Goal: Task Accomplishment & Management: Manage account settings

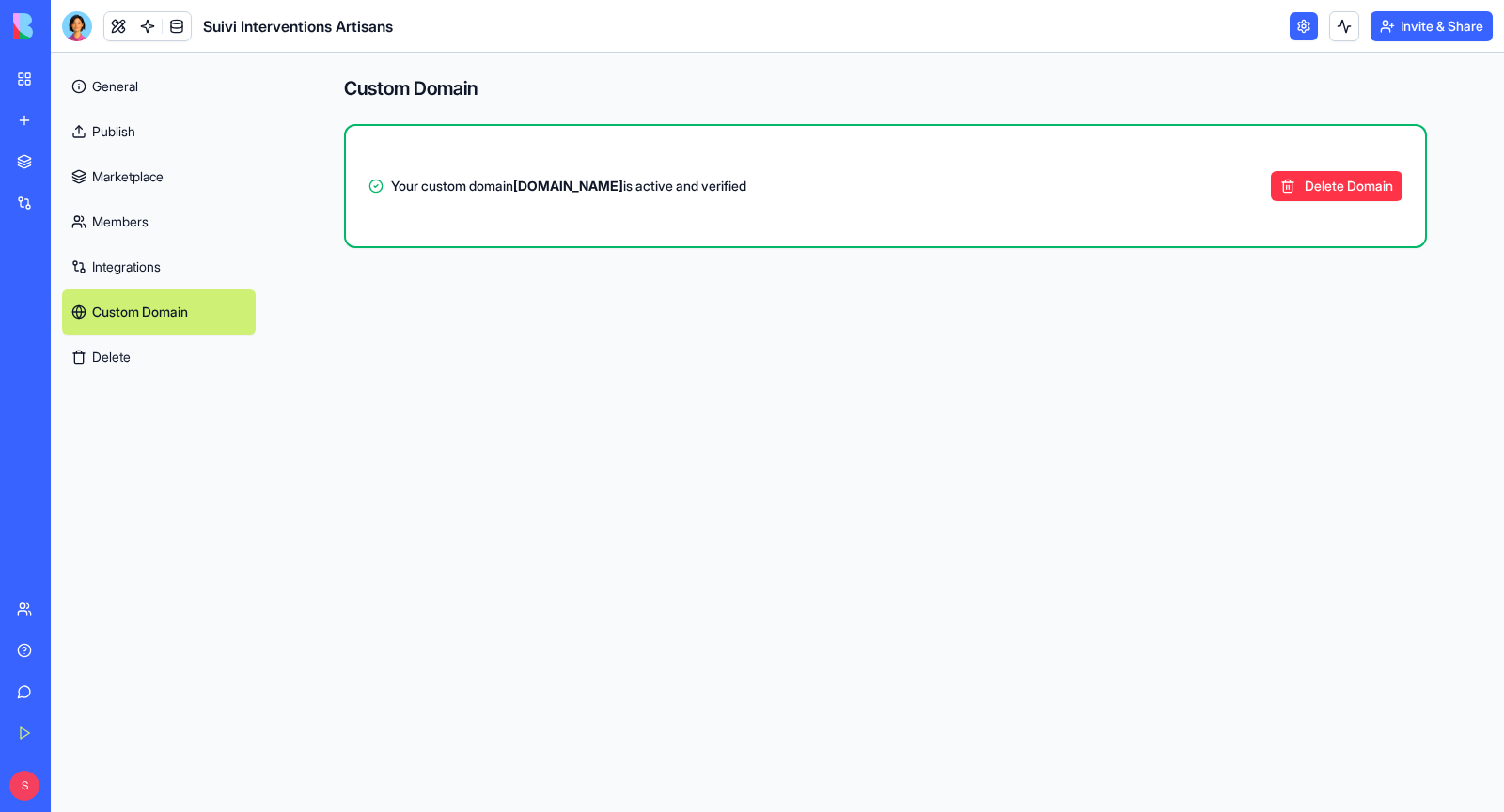
drag, startPoint x: 524, startPoint y: 186, endPoint x: 627, endPoint y: 187, distance: 103.0
click at [627, 187] on span "Your custom domain app.pro-volet.fr is active and verified" at bounding box center [569, 186] width 355 height 19
copy strong "[DOMAIN_NAME]"
click at [77, 20] on div at bounding box center [76, 26] width 30 height 30
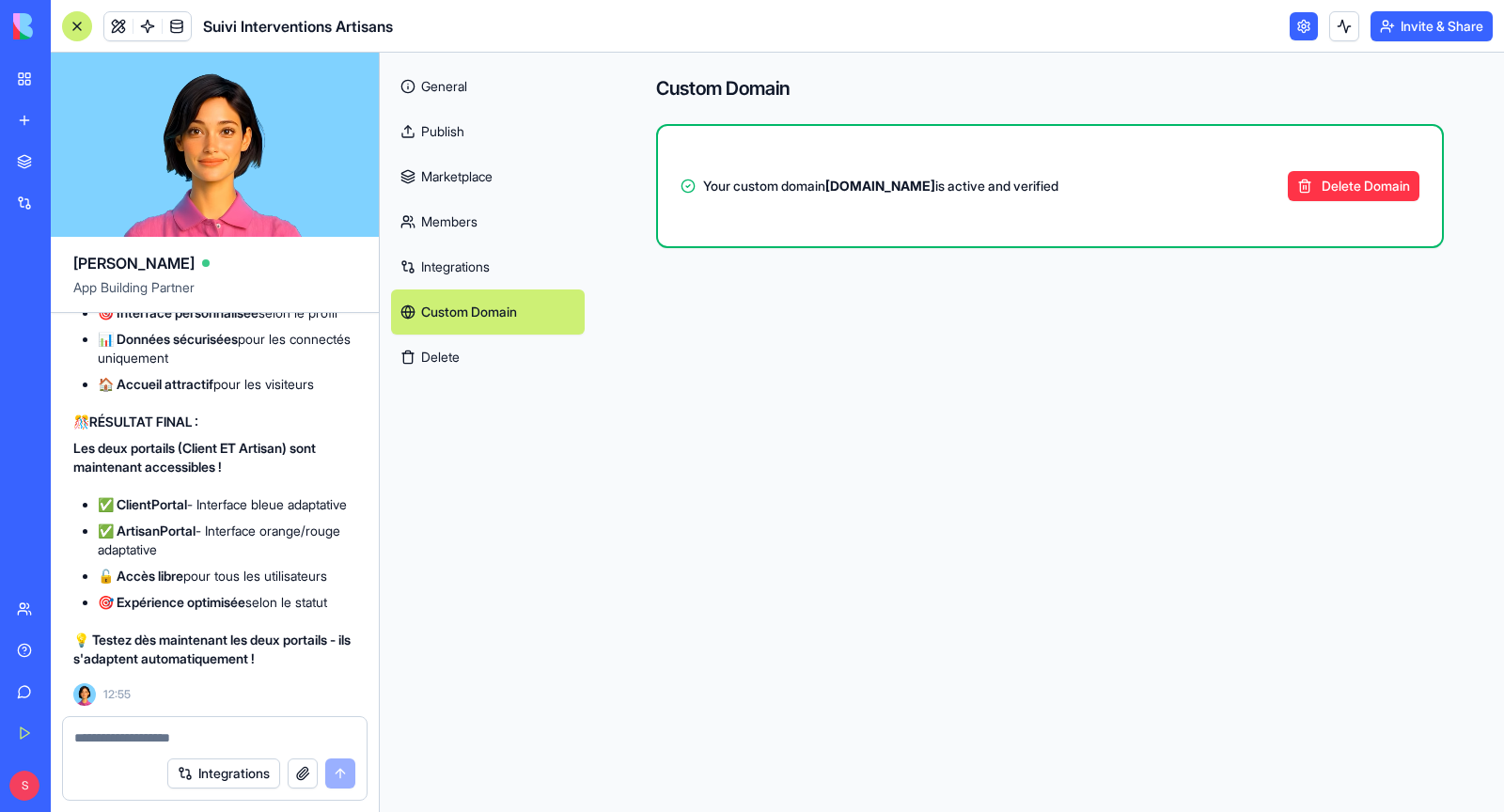
click at [179, 736] on textarea at bounding box center [214, 738] width 281 height 19
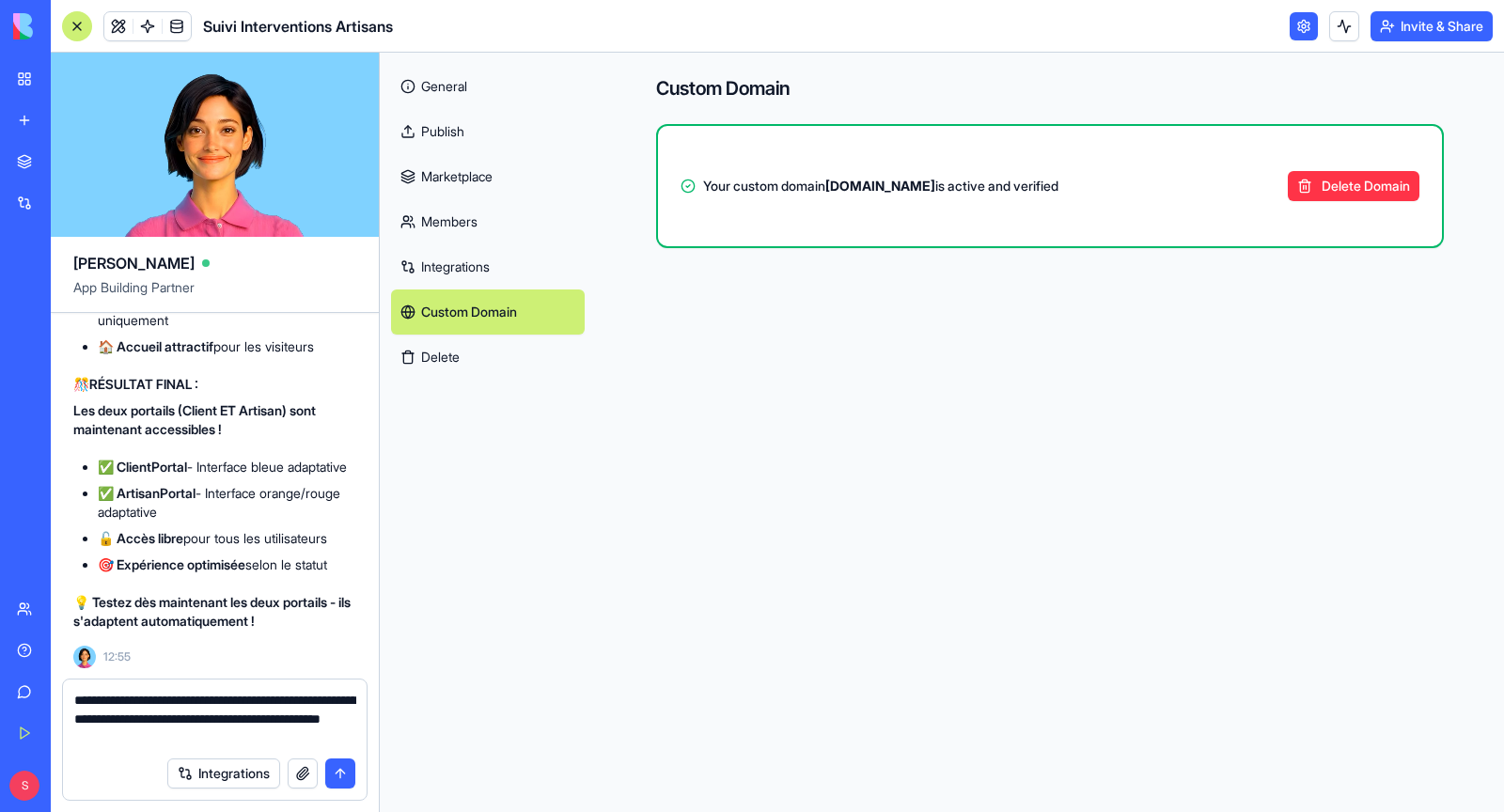
type textarea "**********"
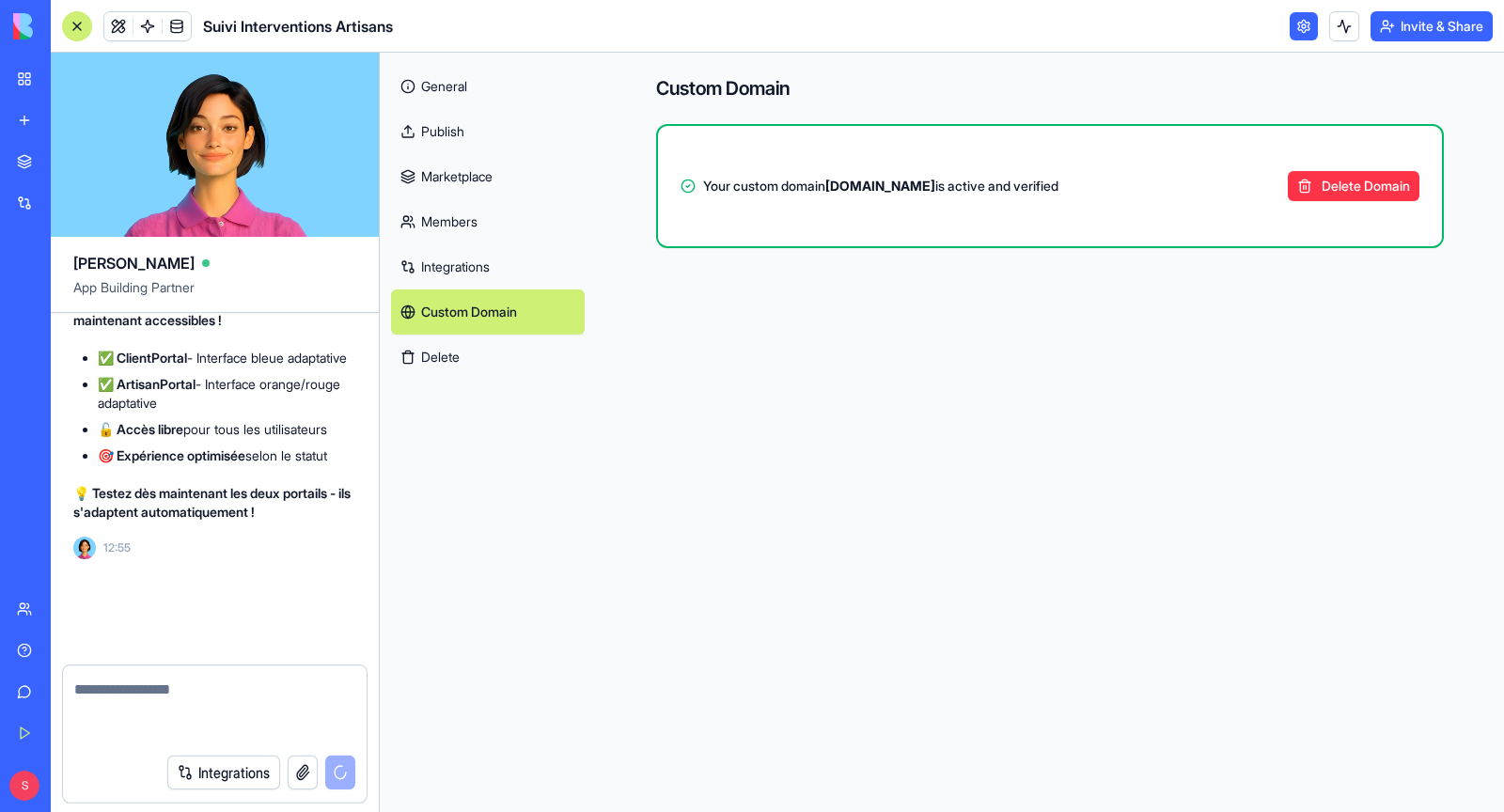
scroll to position [200144, 0]
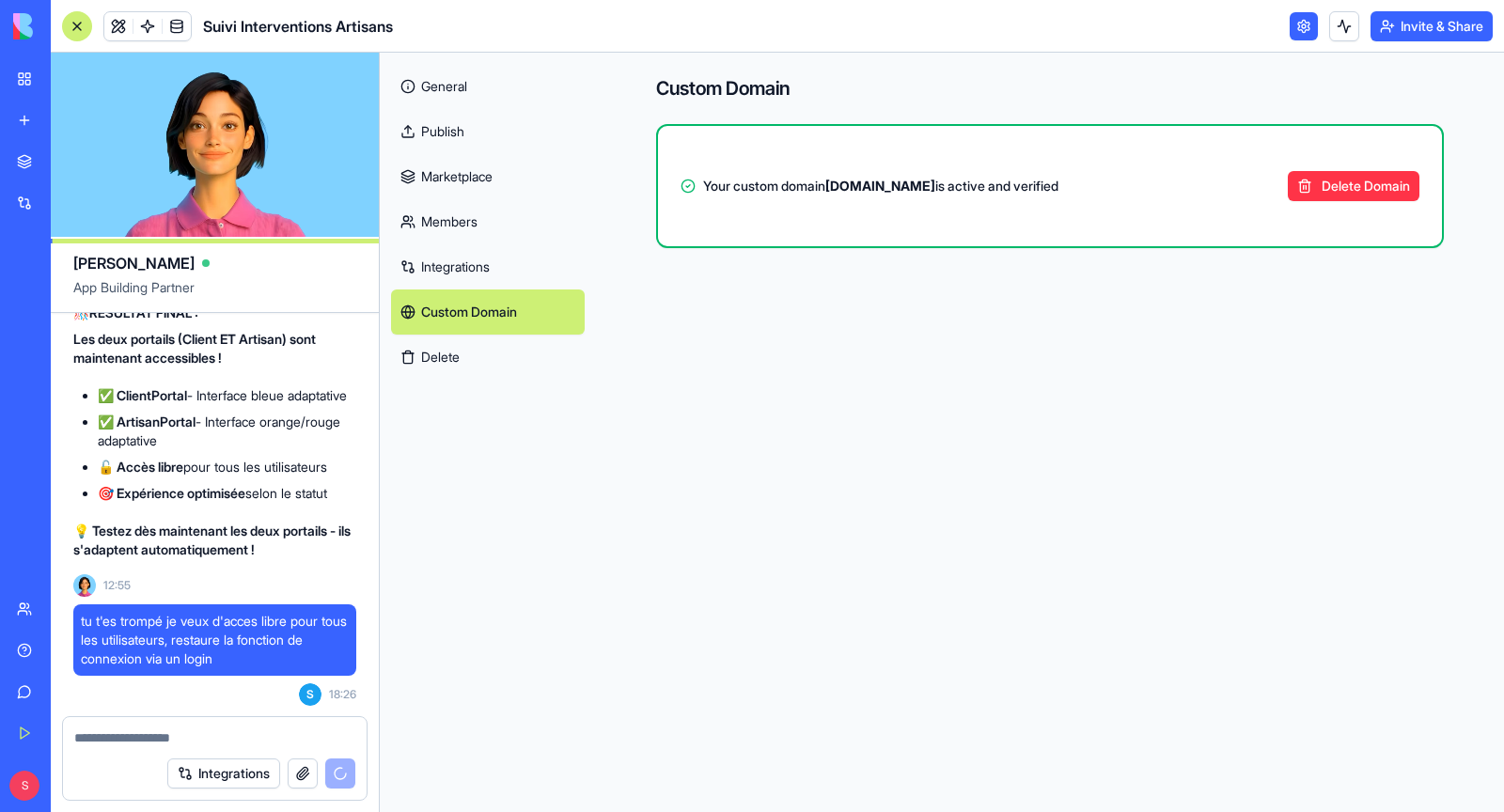
click at [277, 627] on span "tu t'es trompé je veux d'acces libre pour tous les utilisateurs, restaure la fo…" at bounding box center [215, 641] width 268 height 57
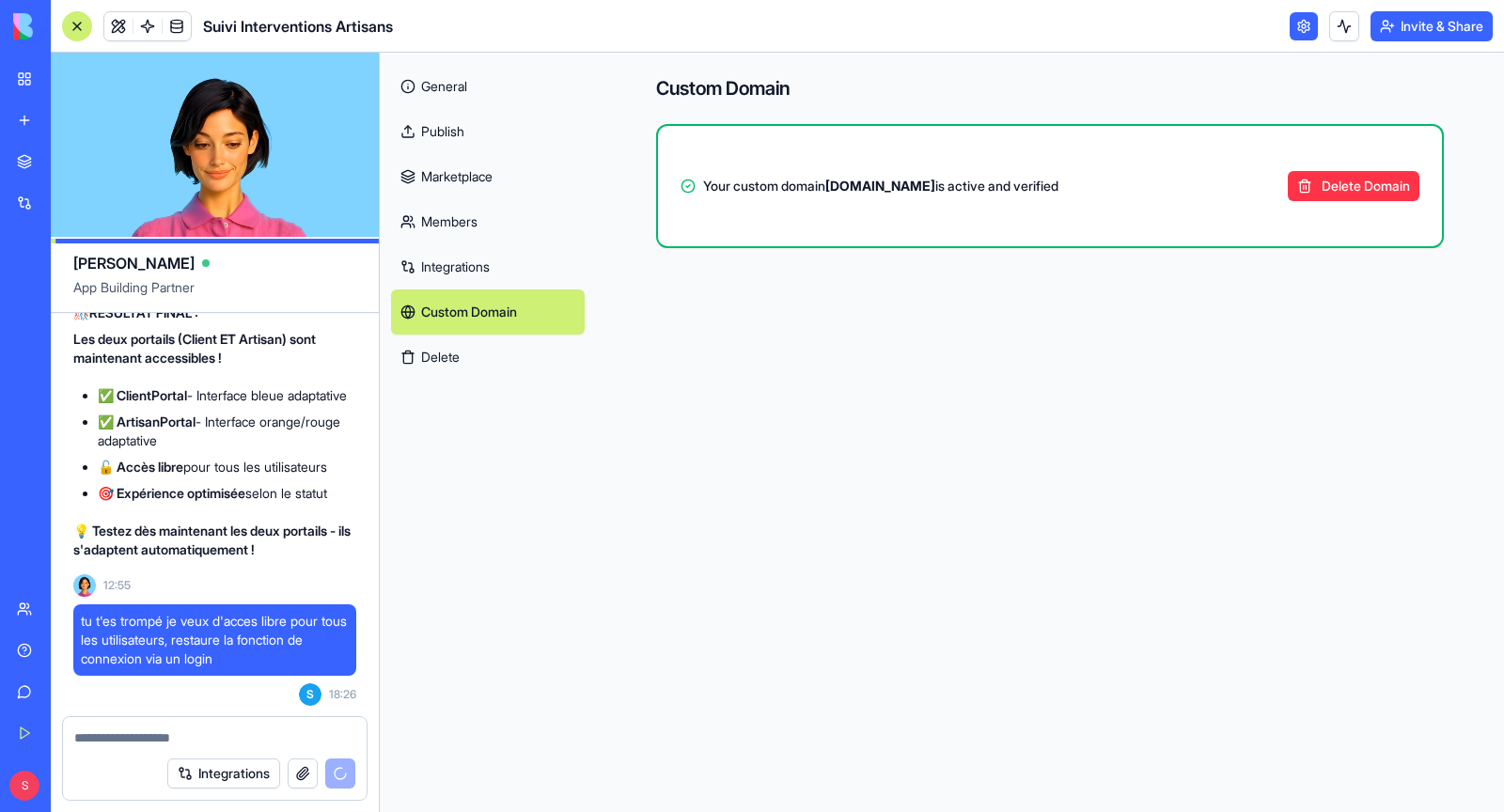
click at [267, 654] on span "tu t'es trompé je veux d'acces libre pour tous les utilisateurs, restaure la fo…" at bounding box center [215, 641] width 268 height 57
click at [149, 739] on textarea at bounding box center [215, 738] width 282 height 19
click at [288, 646] on span "tu t'es trompé je veux d'acces libre pour tous les utilisateurs, restaure la fo…" at bounding box center [215, 641] width 268 height 57
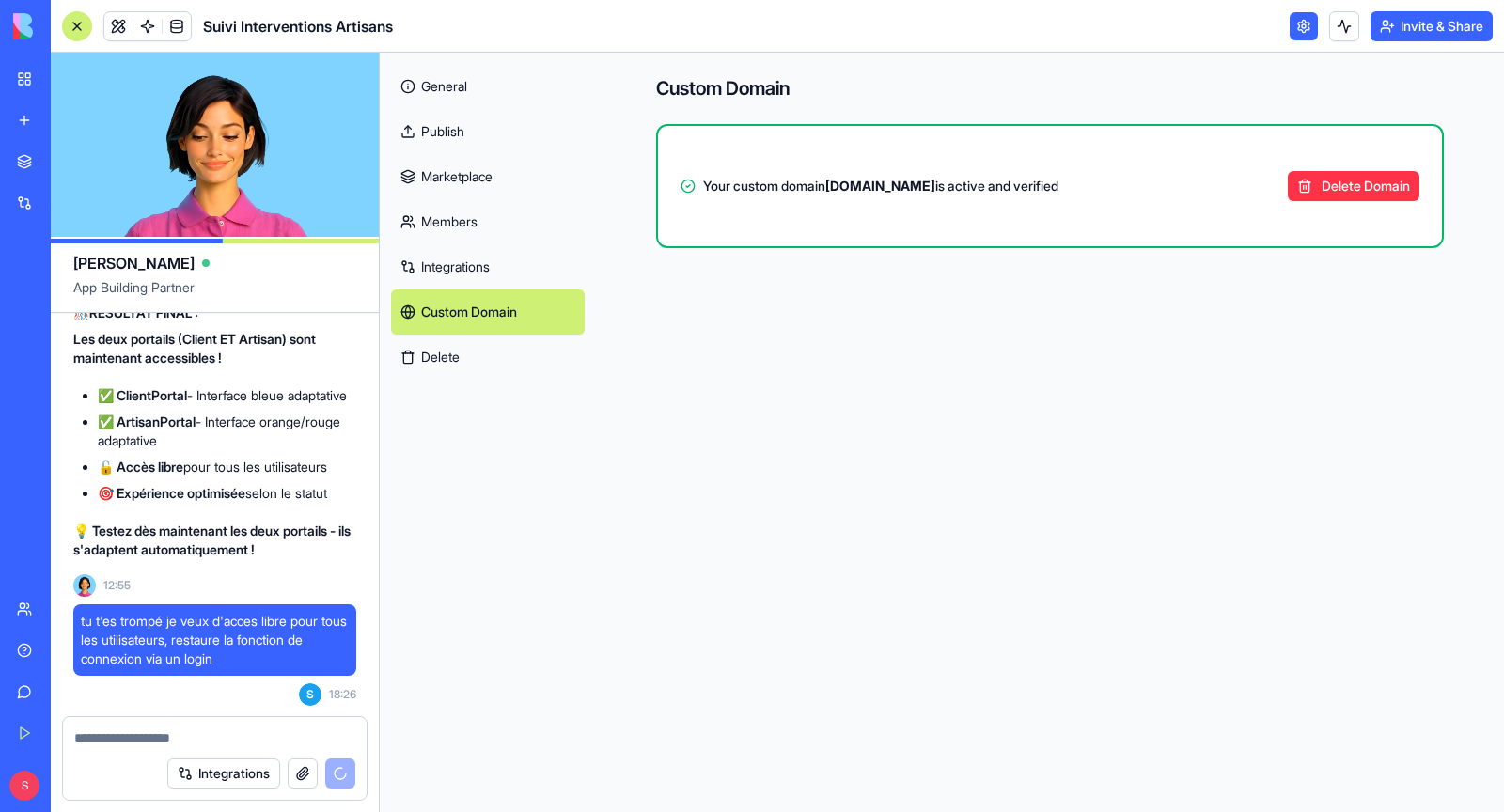
click at [324, 762] on div "Integrations" at bounding box center [261, 773] width 188 height 30
click at [338, 773] on div "Integrations" at bounding box center [261, 773] width 188 height 30
click at [169, 738] on textarea at bounding box center [215, 738] width 282 height 19
type textarea "******"
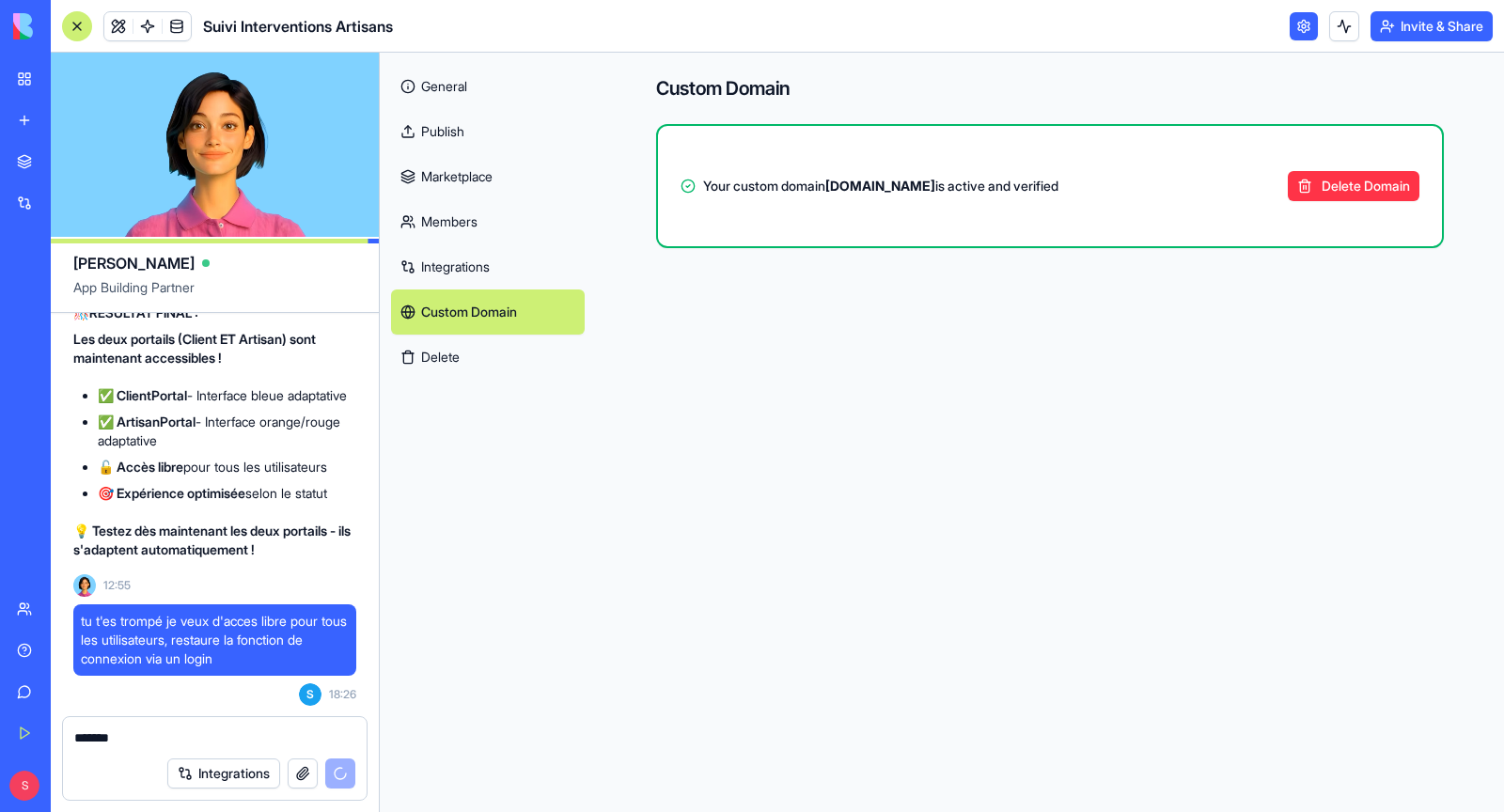
click at [141, 730] on textarea "******" at bounding box center [215, 738] width 282 height 19
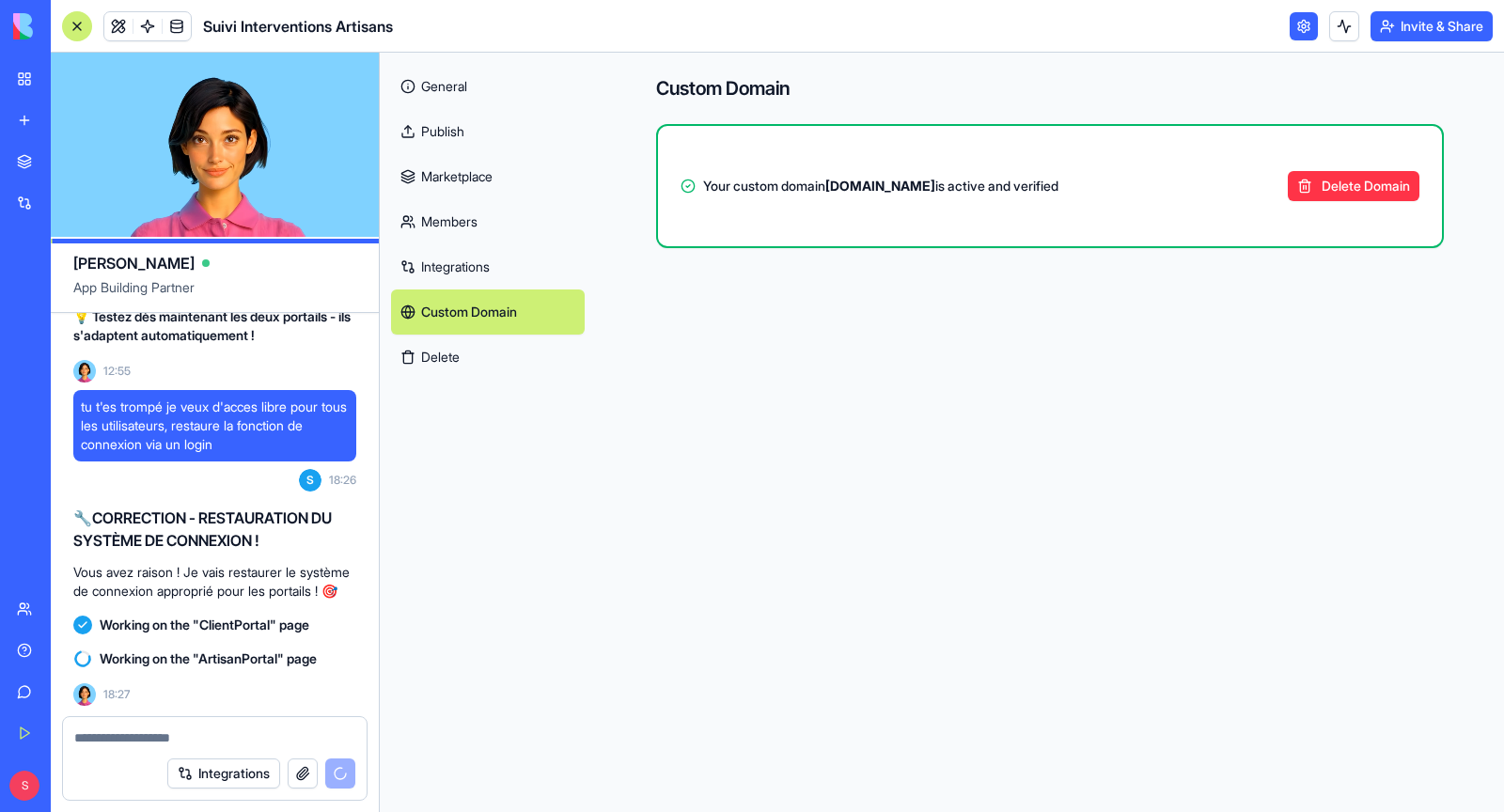
scroll to position [199677, 0]
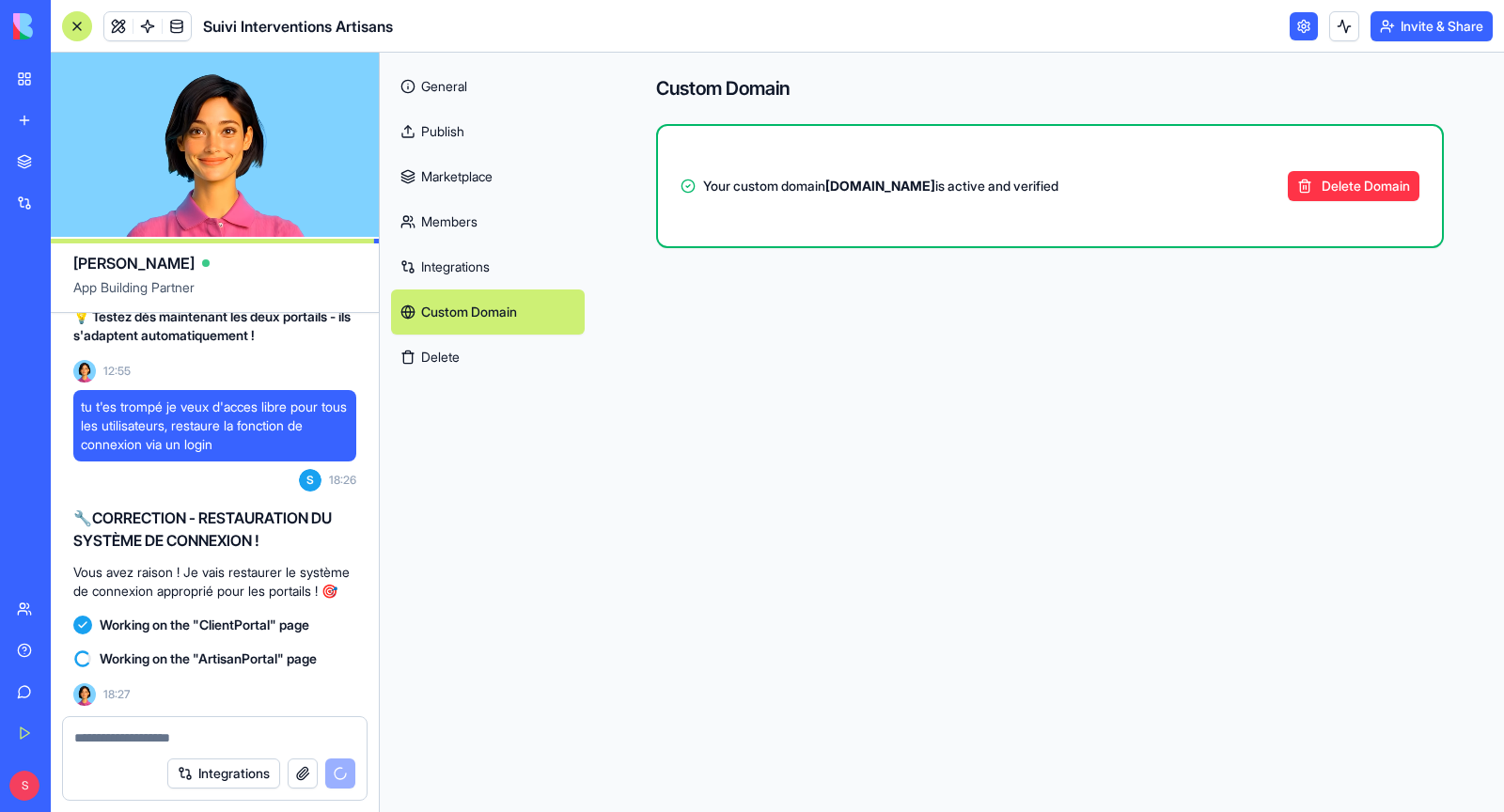
drag, startPoint x: 181, startPoint y: 494, endPoint x: 346, endPoint y: 493, distance: 165.0
copy code "/ArtisanPortal"
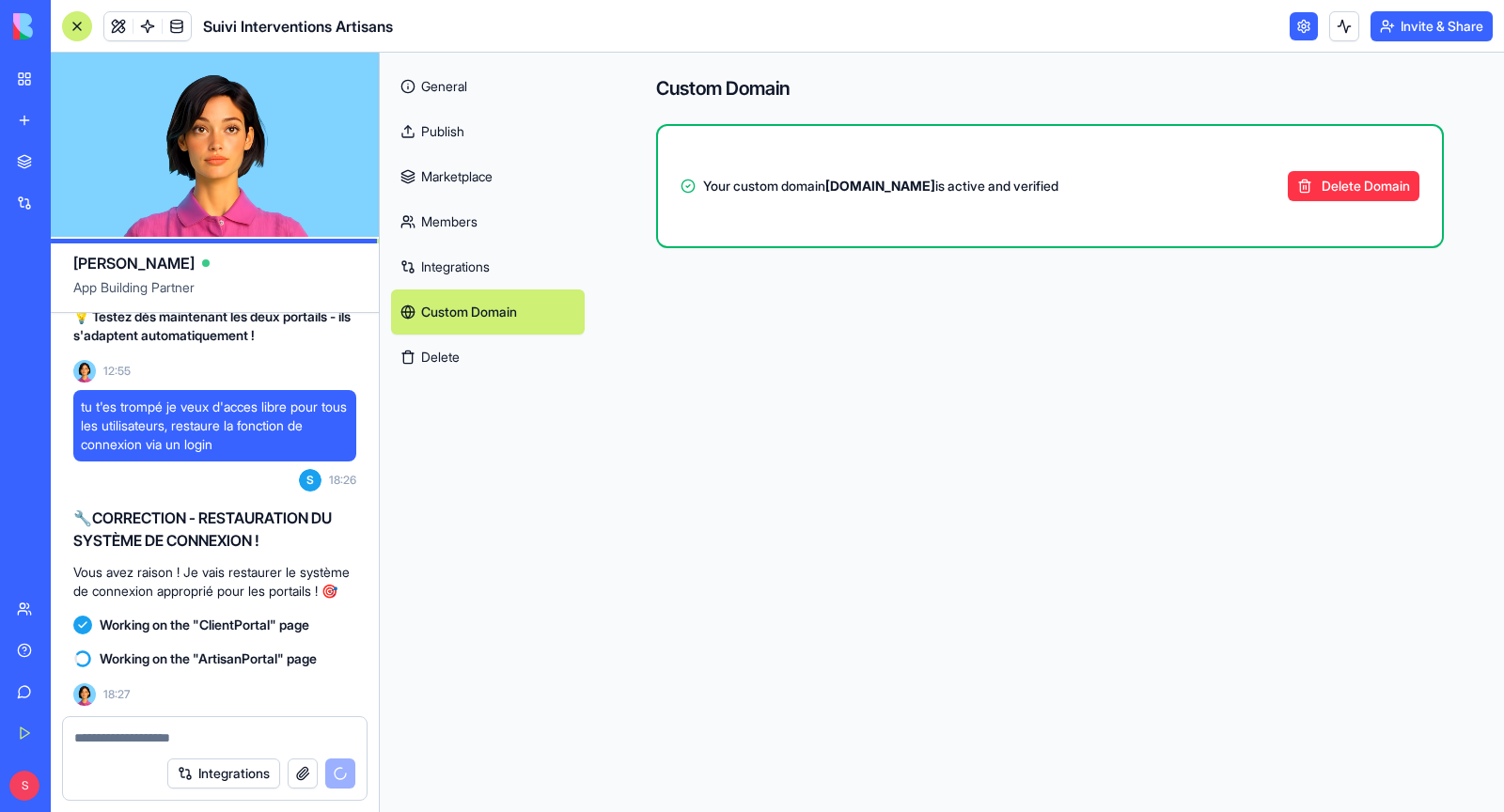
drag, startPoint x: 202, startPoint y: 543, endPoint x: 325, endPoint y: 546, distance: 123.0
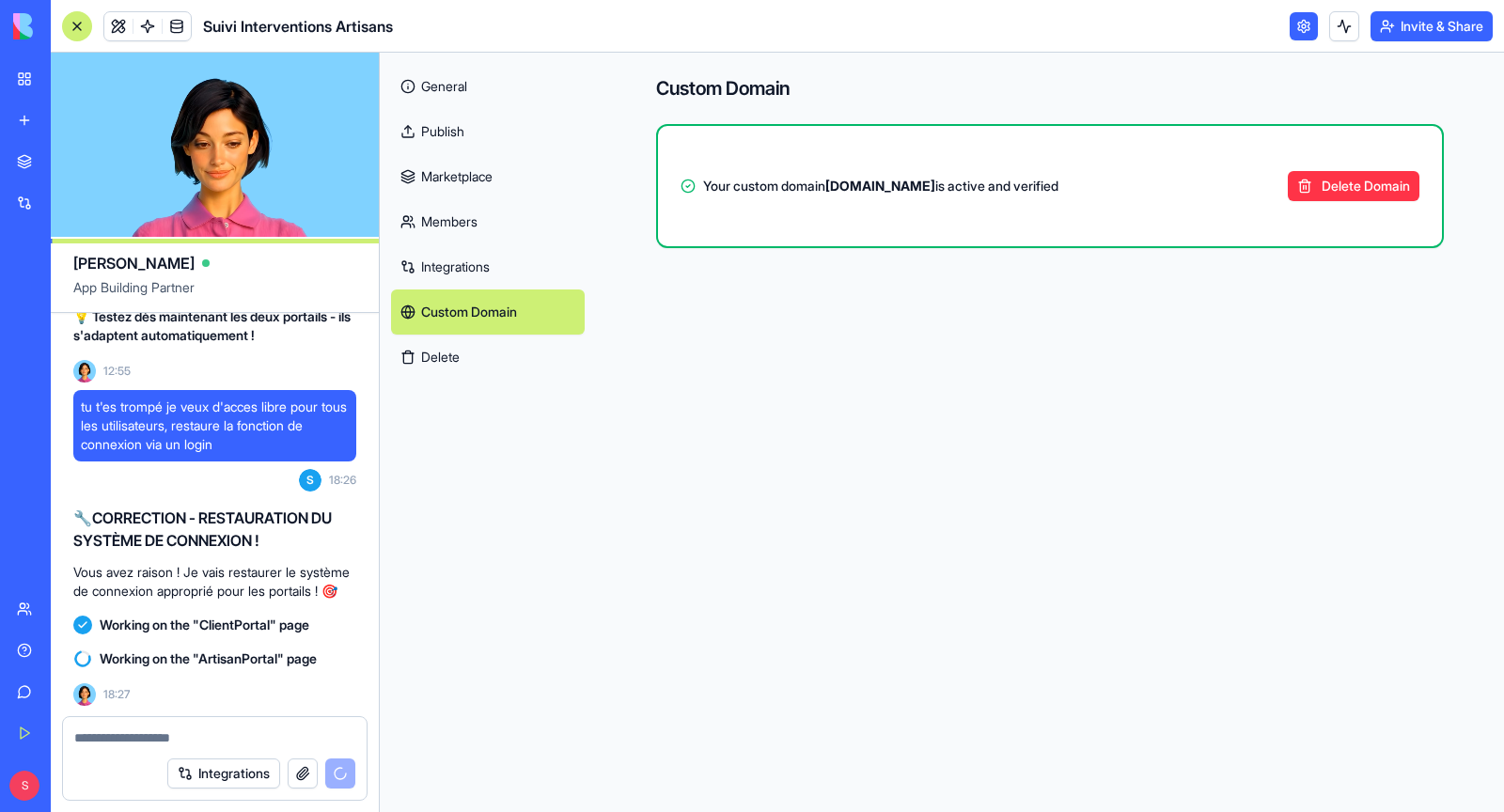
copy code "/ClientPortal"
drag, startPoint x: 837, startPoint y: 188, endPoint x: 936, endPoint y: 186, distance: 99.0
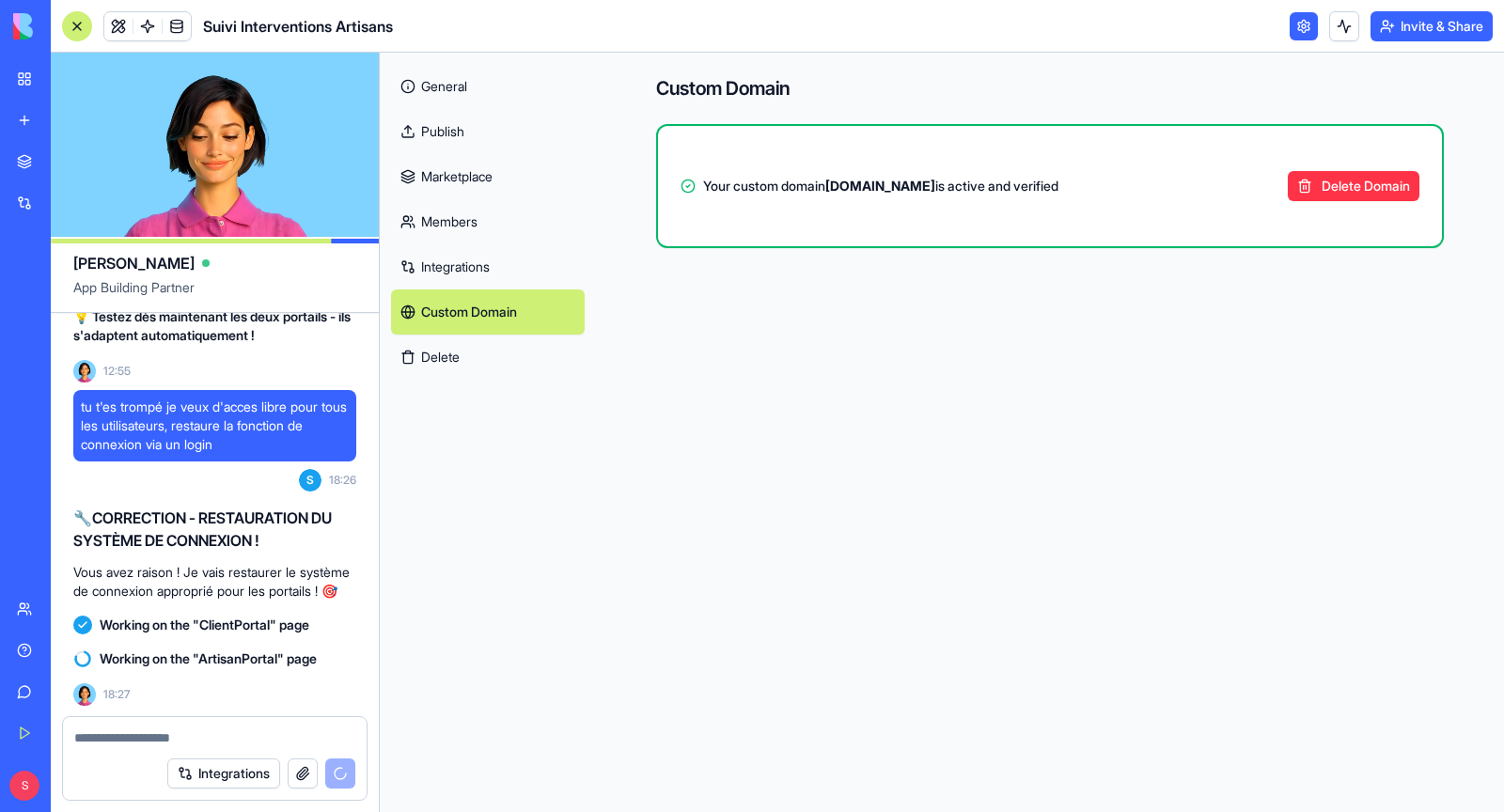
click at [935, 186] on strong "[DOMAIN_NAME]" at bounding box center [881, 186] width 110 height 16
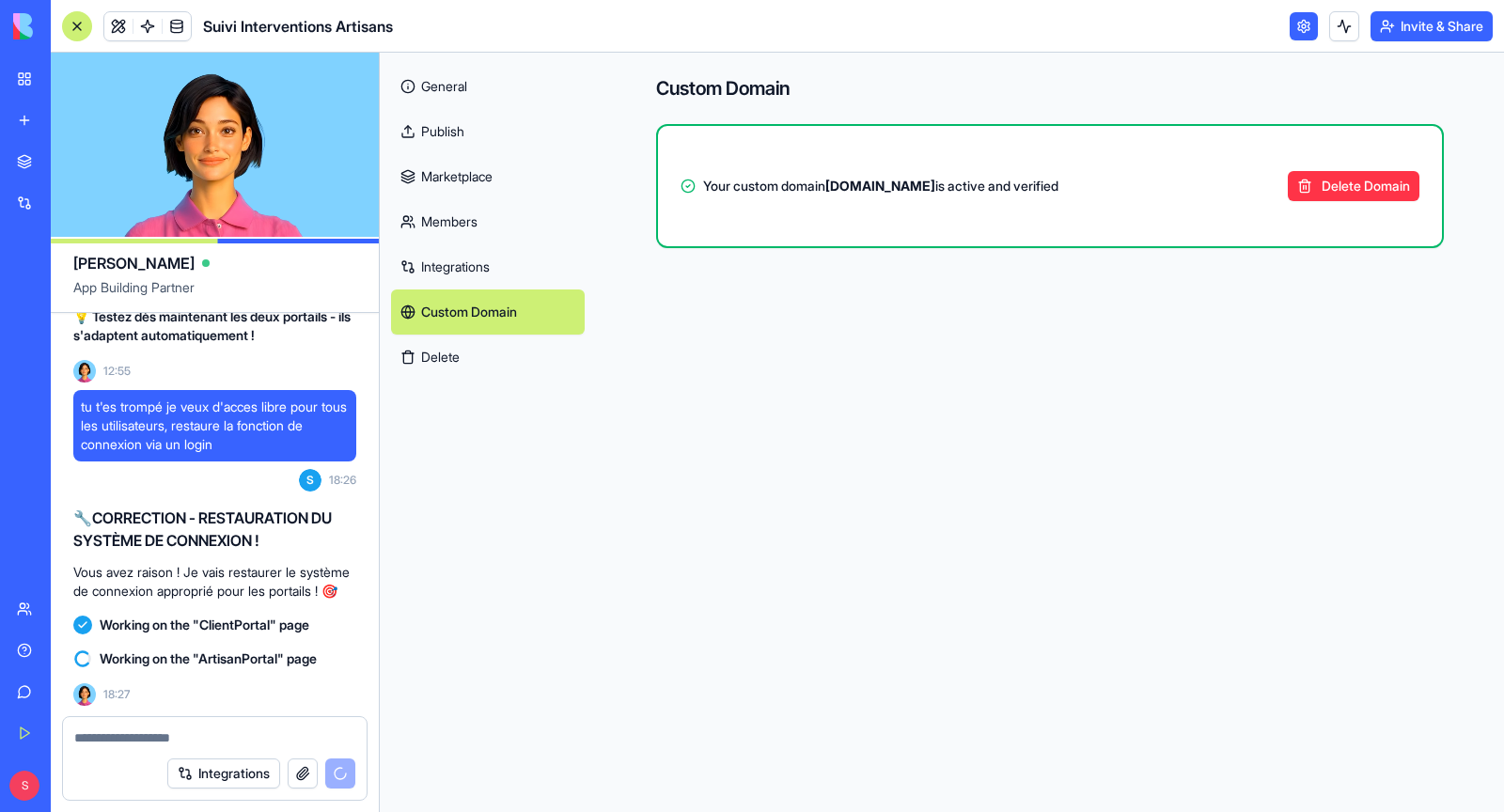
copy strong "[DOMAIN_NAME]"
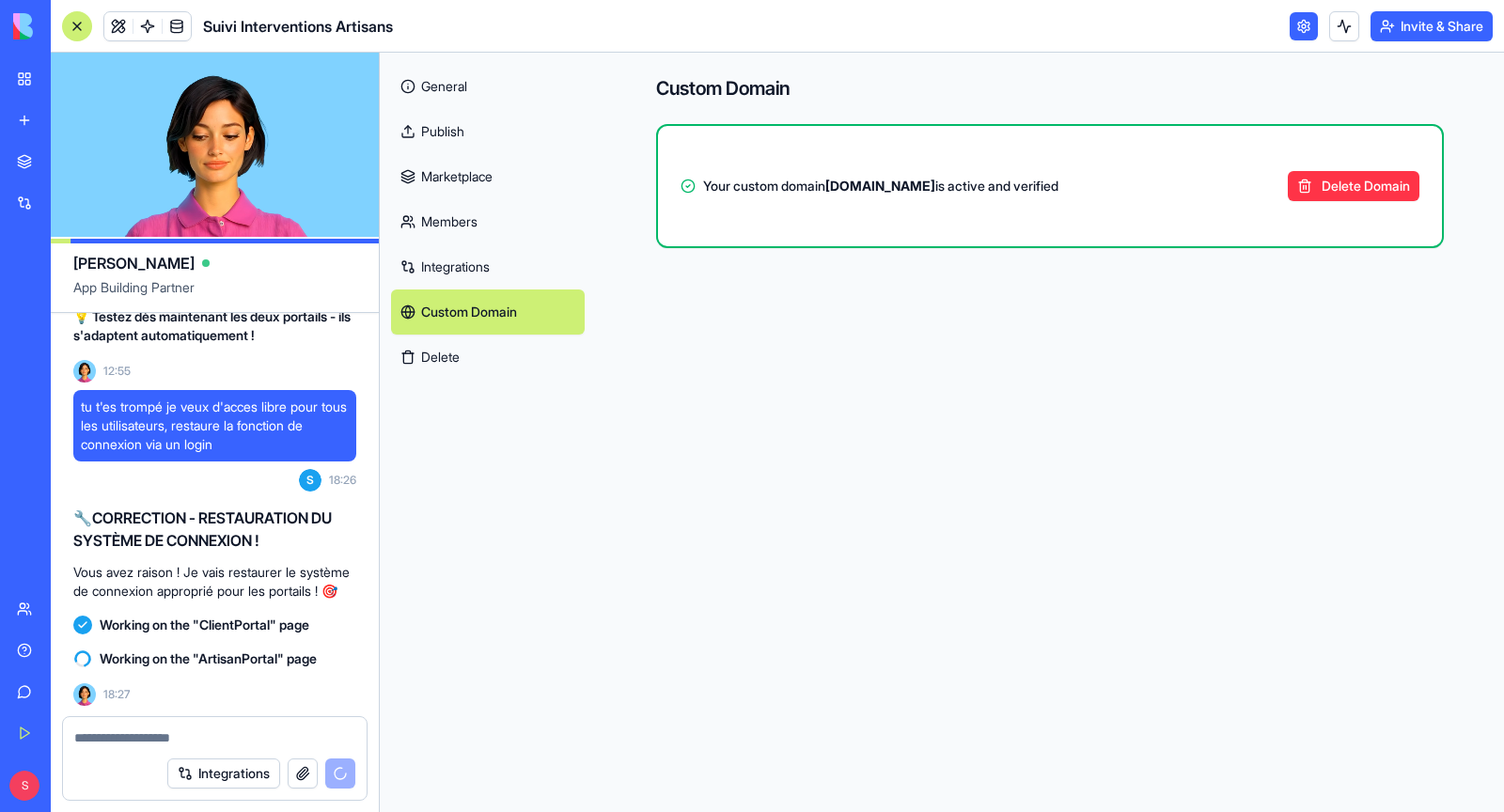
click at [473, 97] on link "General" at bounding box center [488, 86] width 194 height 45
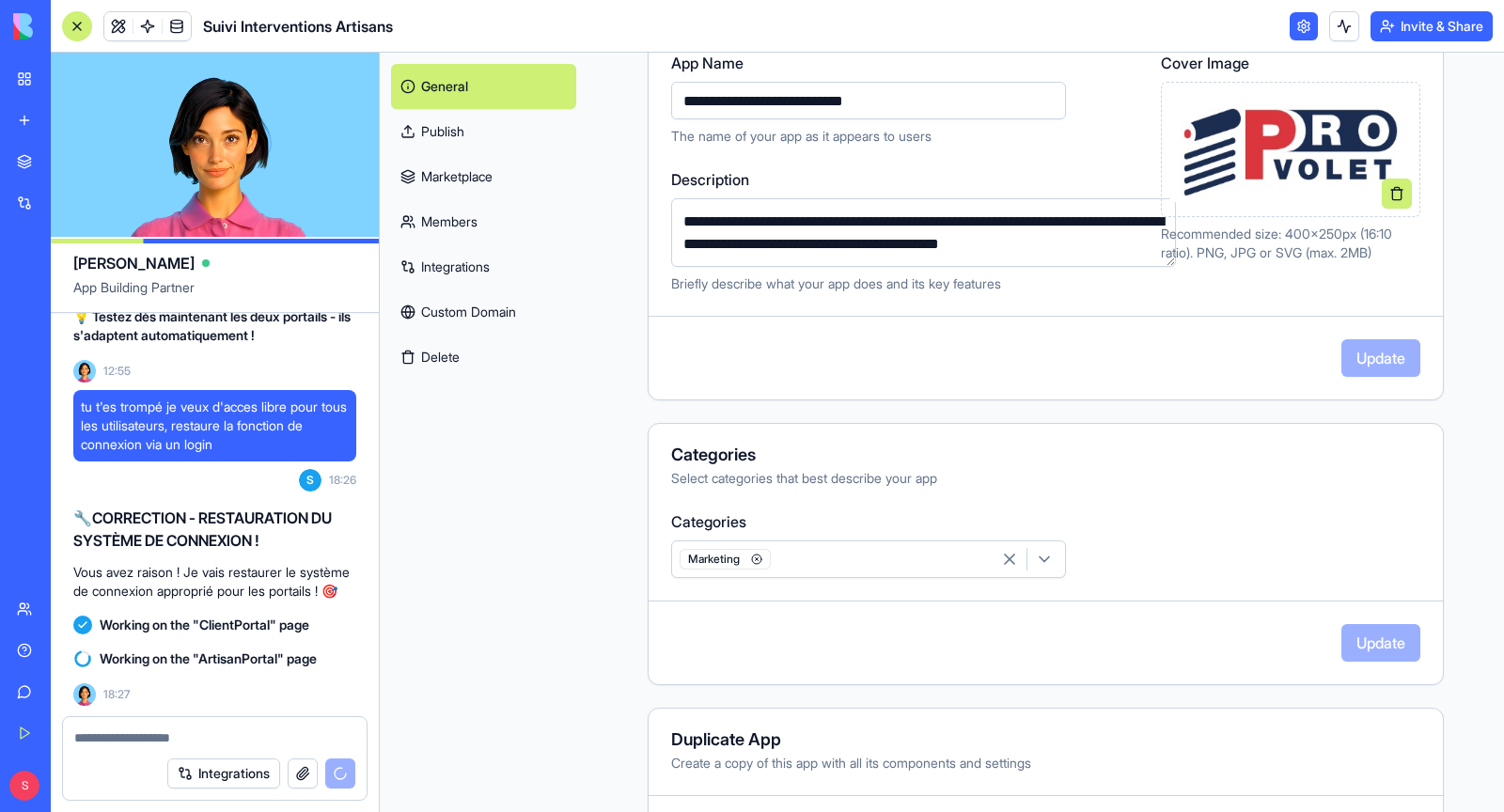
scroll to position [329, 0]
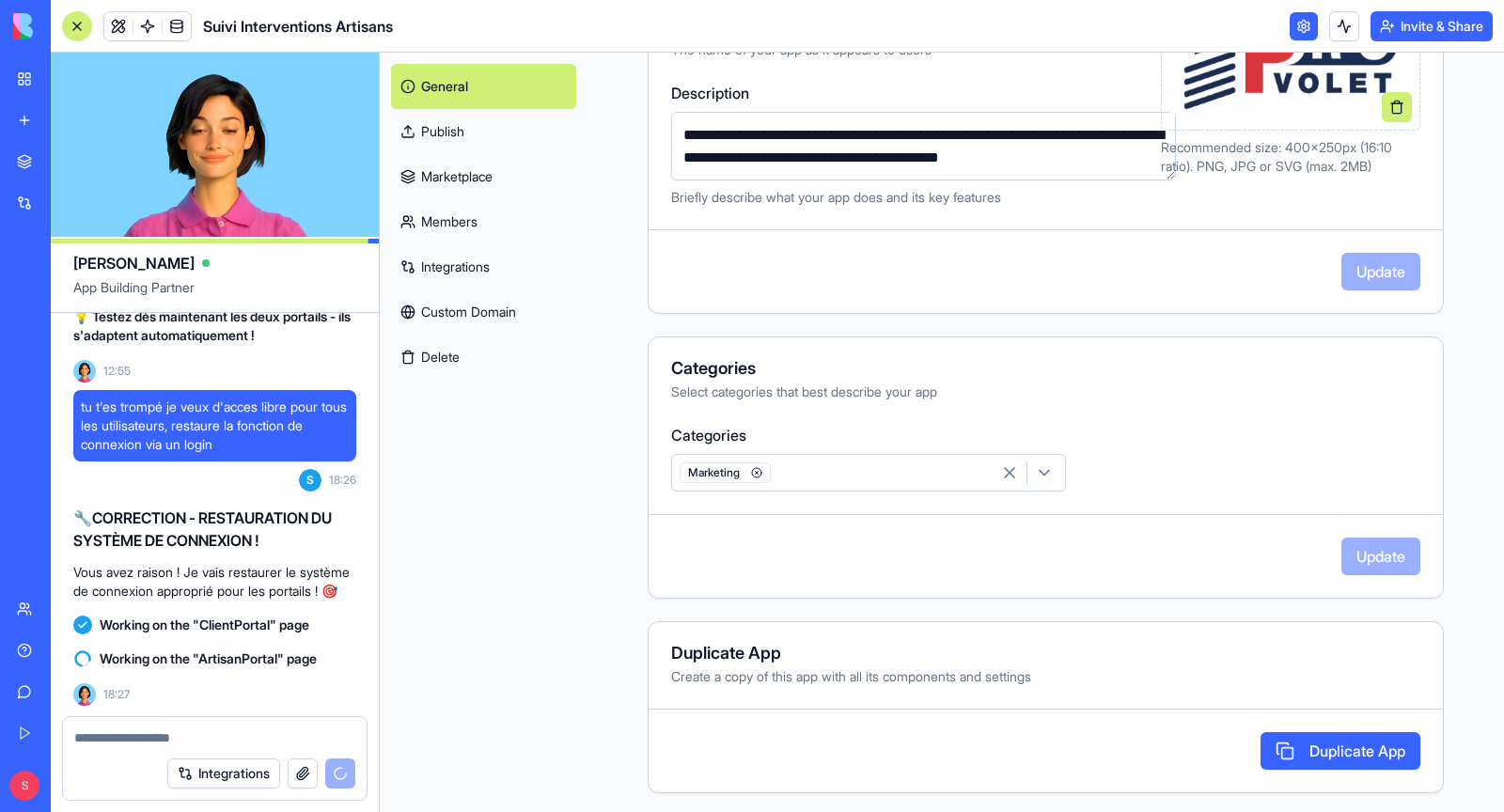
click at [464, 132] on link "Publish" at bounding box center [483, 131] width 185 height 45
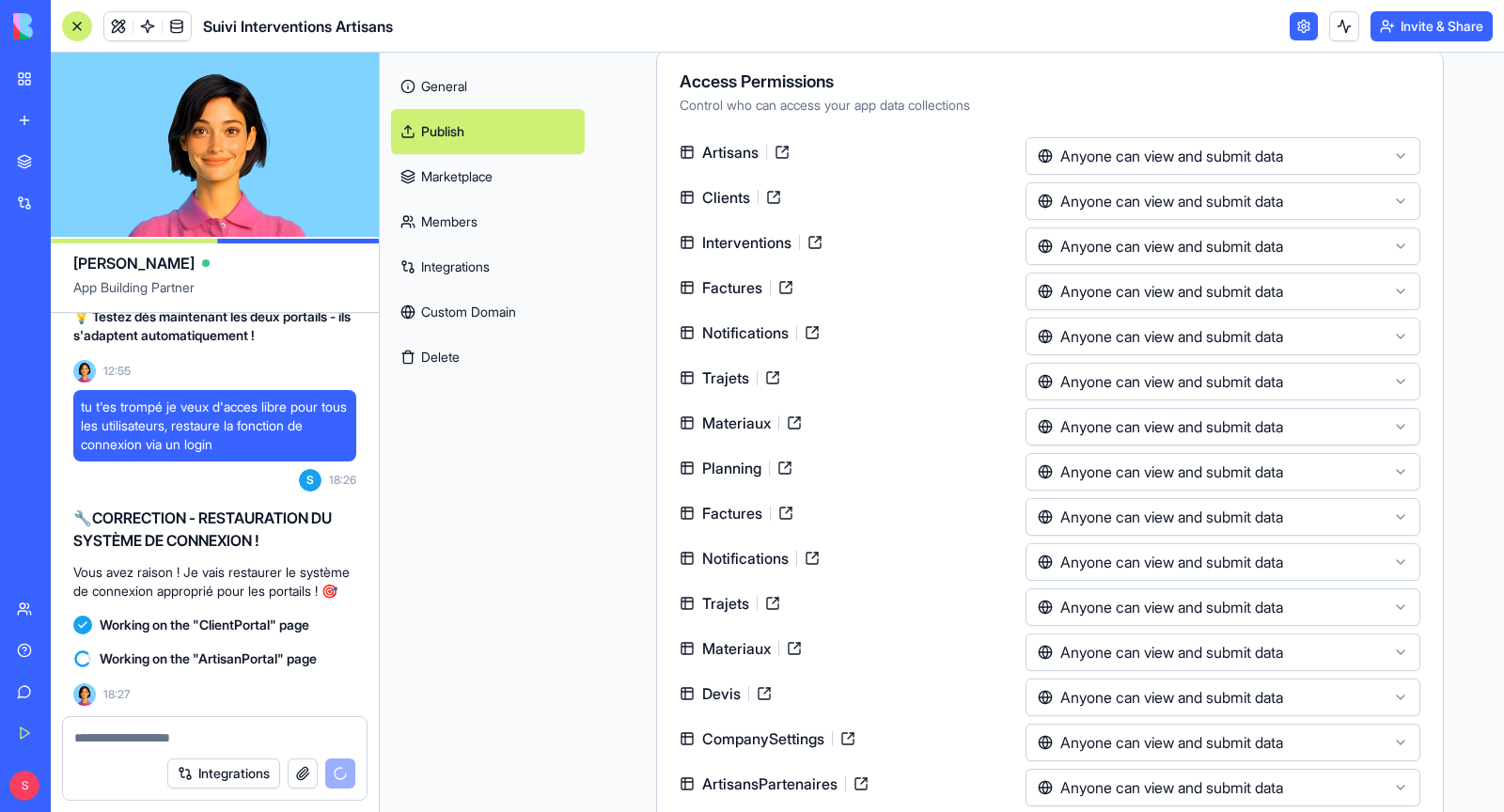
click at [1085, 158] on html "BETA My Workspace New app Marketplace Integrations Recent Suivi Interventions A…" at bounding box center [752, 406] width 1504 height 812
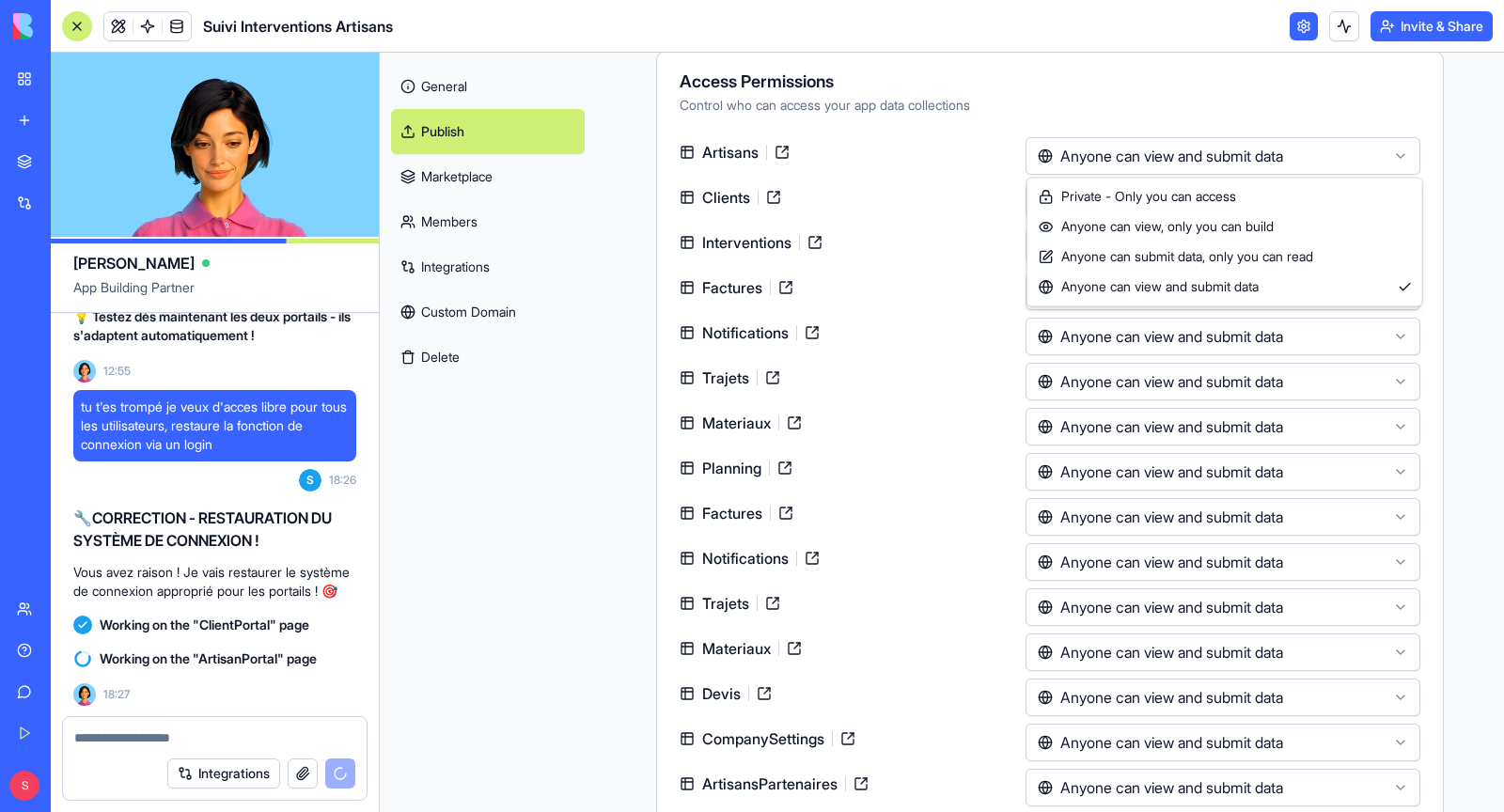
click at [1085, 158] on html "BETA My Workspace New app Marketplace Integrations Recent Suivi Interventions A…" at bounding box center [752, 406] width 1504 height 812
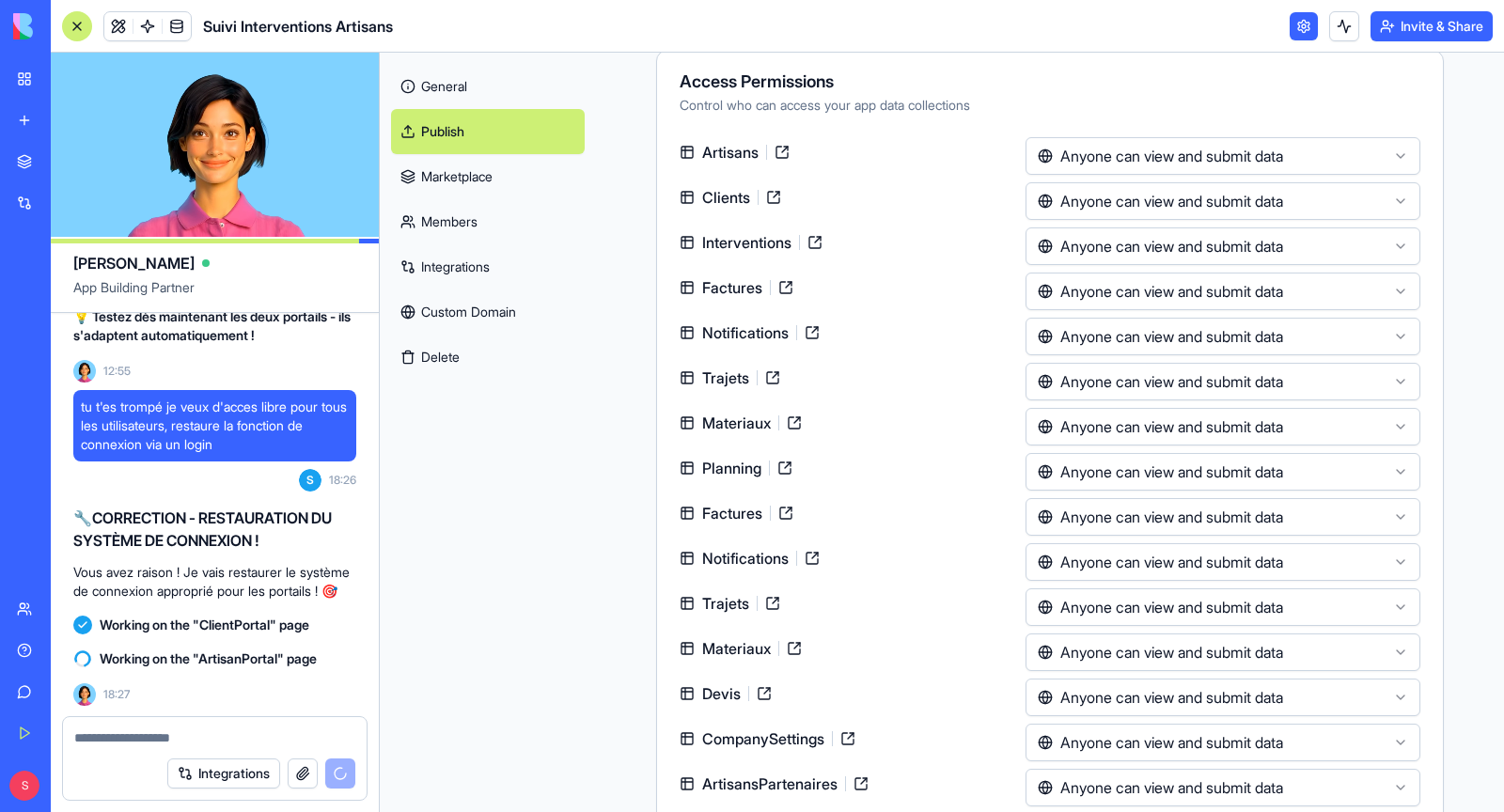
click at [1085, 158] on html "BETA My Workspace New app Marketplace Integrations Recent Suivi Interventions A…" at bounding box center [752, 406] width 1504 height 812
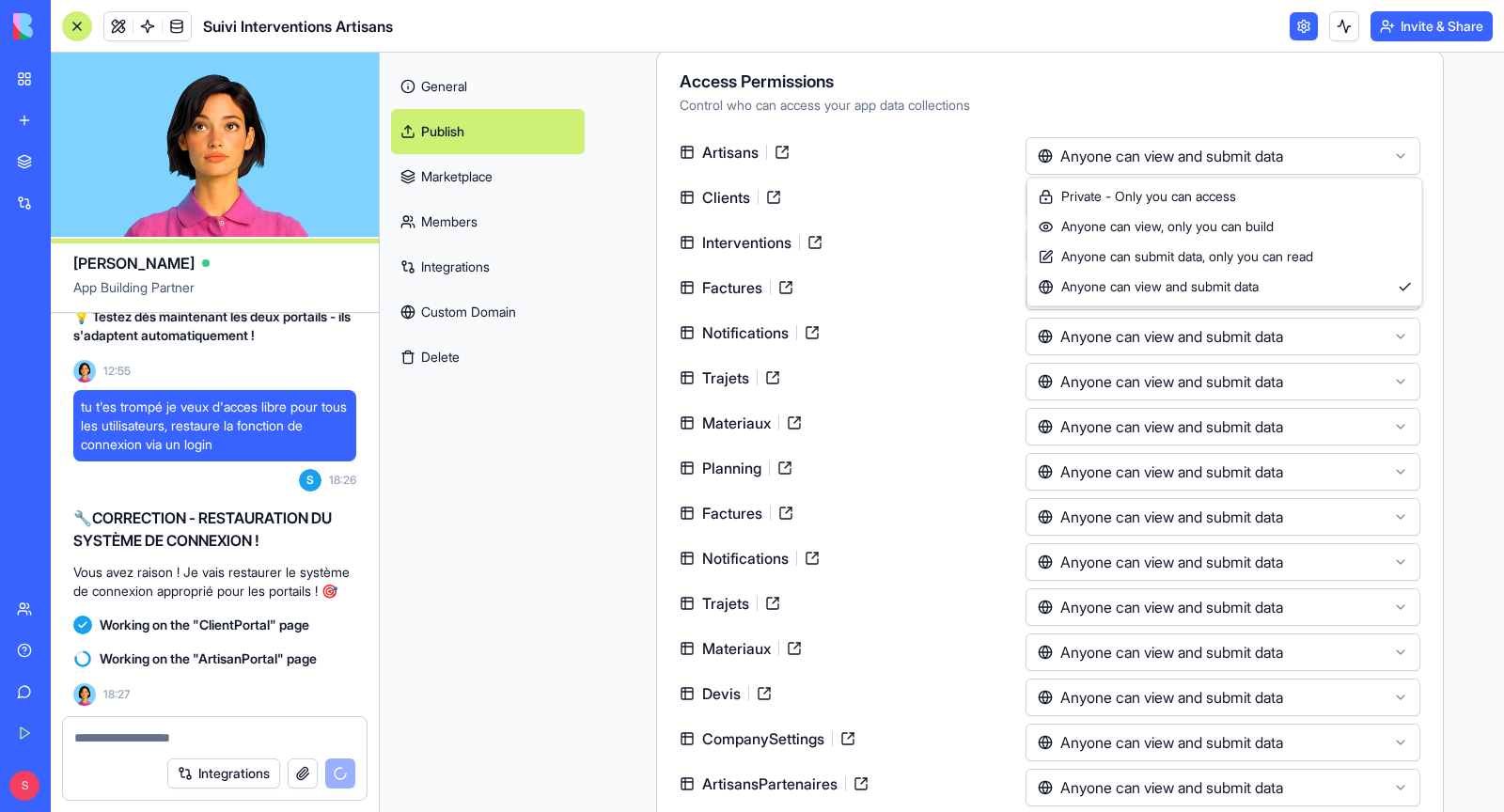
click at [1085, 158] on html "BETA My Workspace New app Marketplace Integrations Recent Suivi Interventions A…" at bounding box center [752, 406] width 1504 height 812
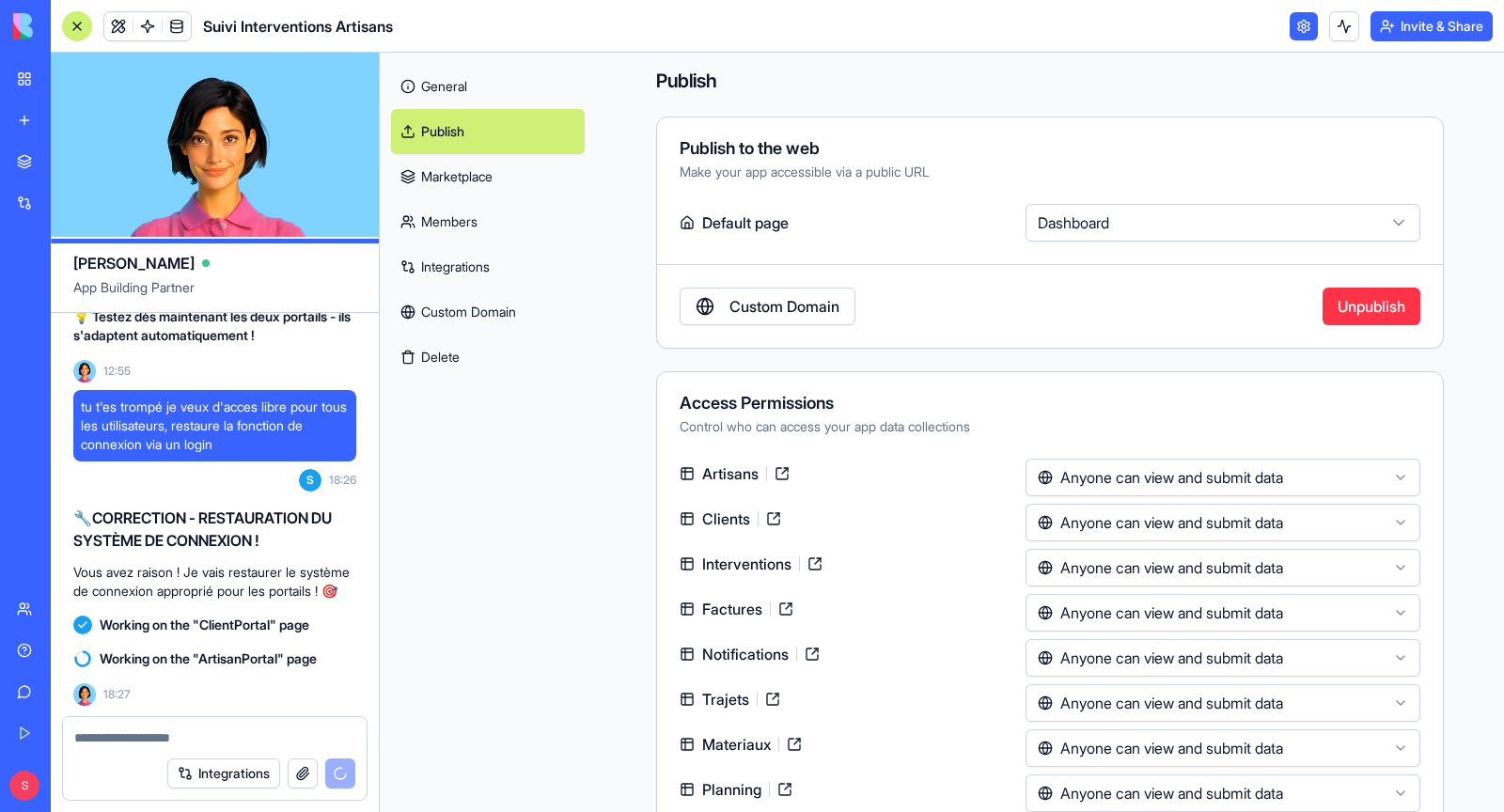
scroll to position [14, 0]
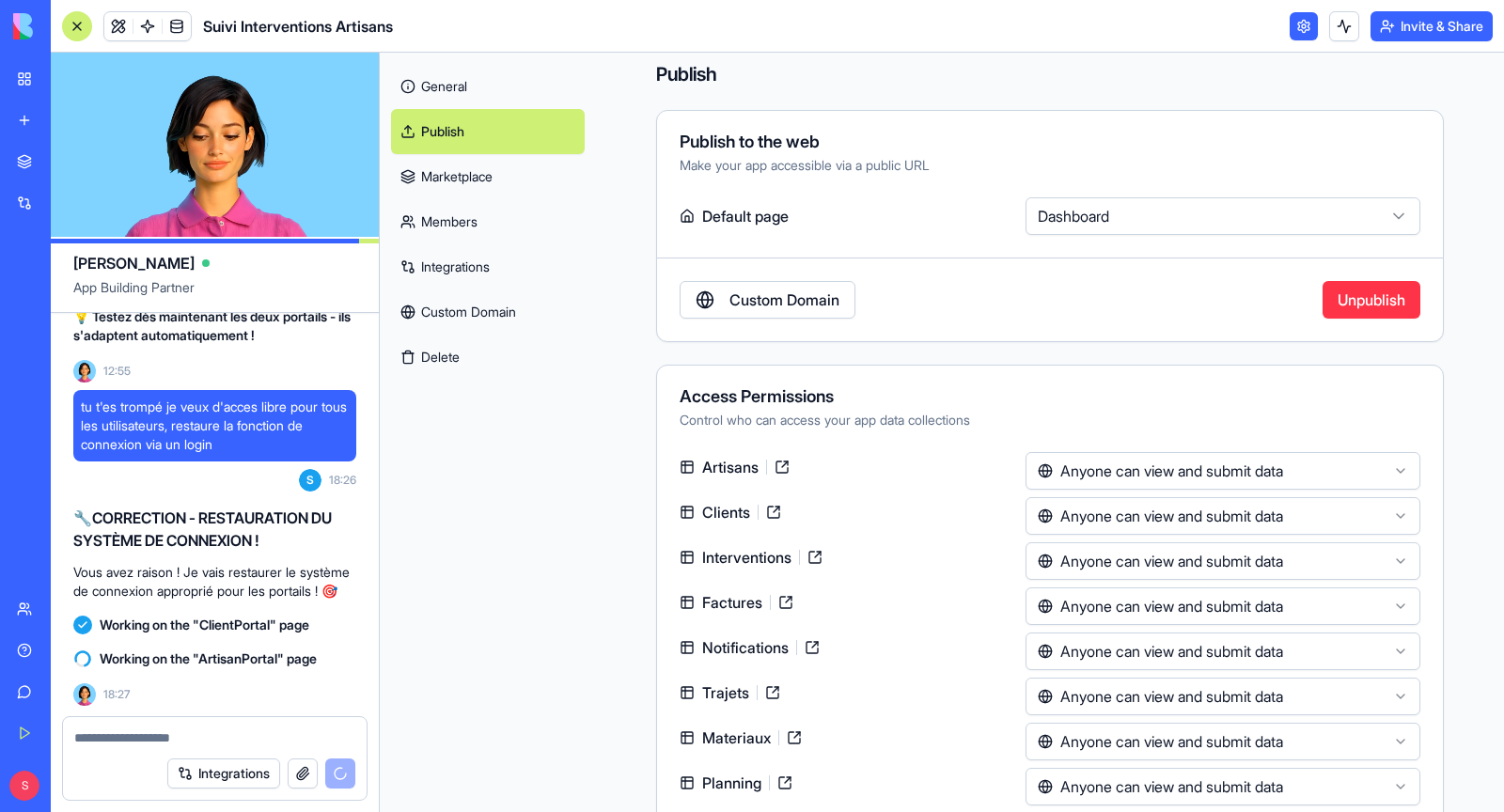
click at [799, 302] on link "Custom Domain" at bounding box center [768, 299] width 176 height 37
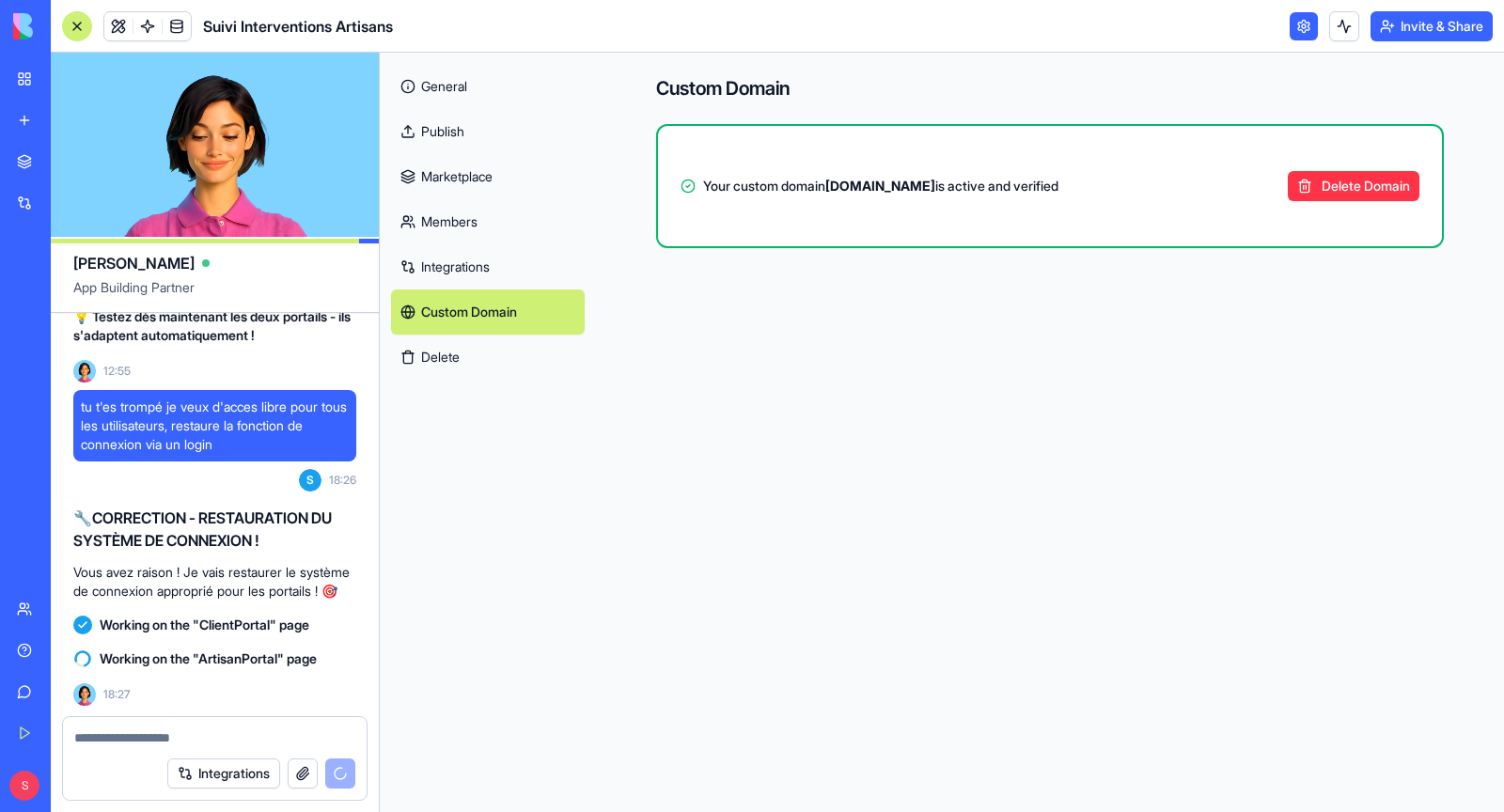
click at [492, 130] on link "Publish" at bounding box center [488, 131] width 194 height 45
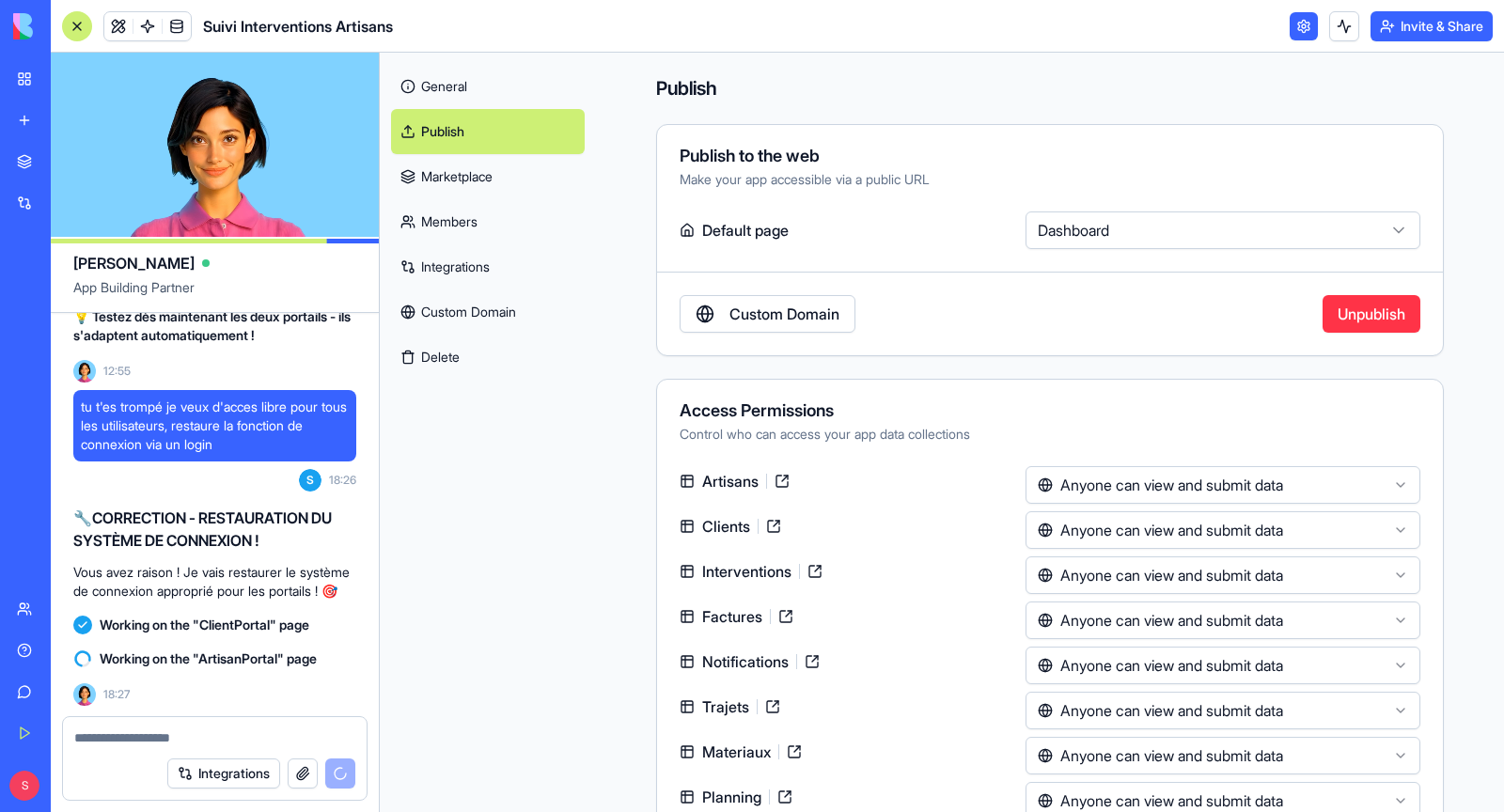
click at [1109, 217] on html "BETA My Workspace New app Marketplace Integrations Recent Suivi Interventions A…" at bounding box center [752, 406] width 1504 height 812
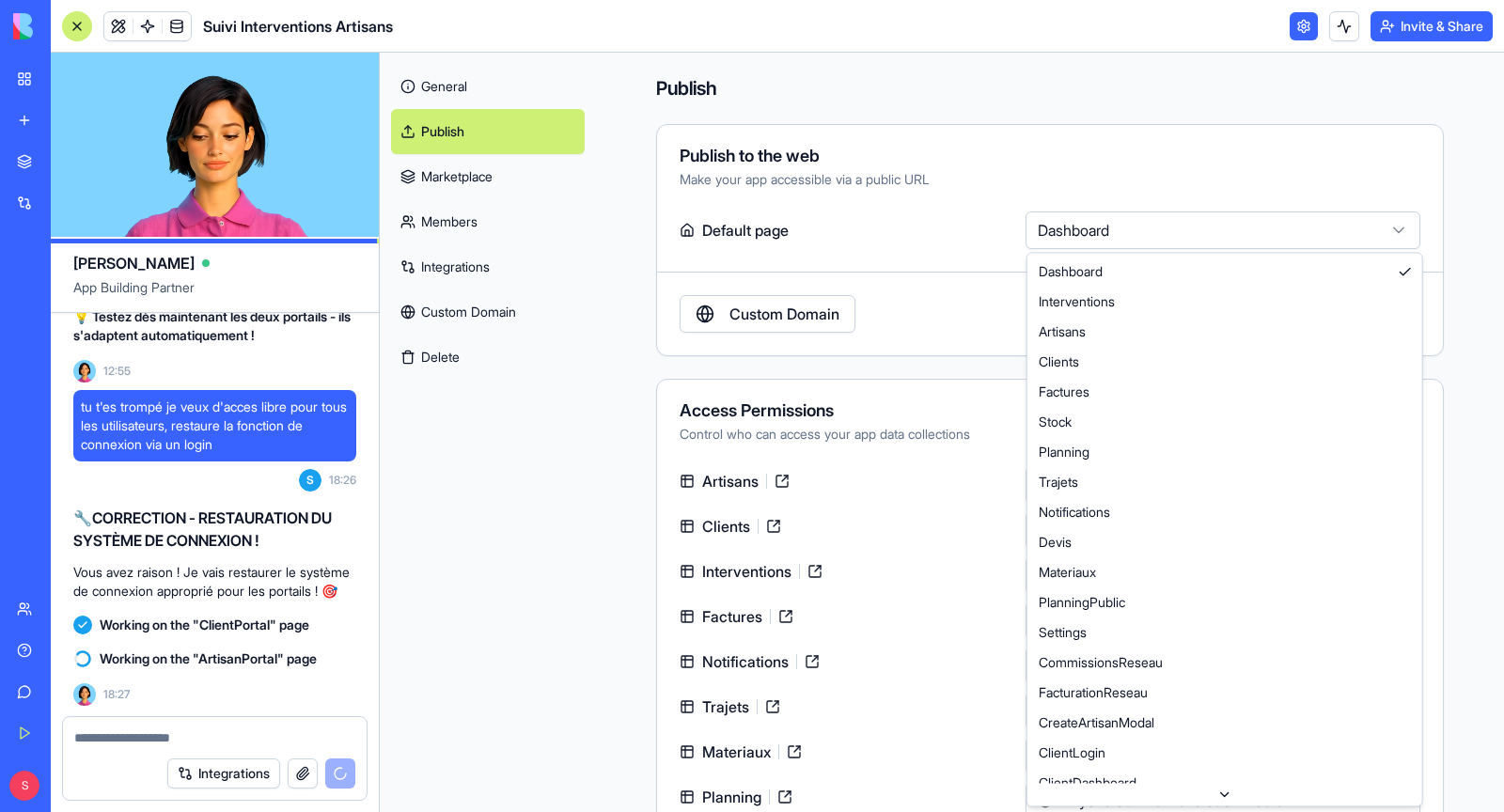
click at [1107, 230] on html "BETA My Workspace New app Marketplace Integrations Recent Suivi Interventions A…" at bounding box center [752, 406] width 1504 height 812
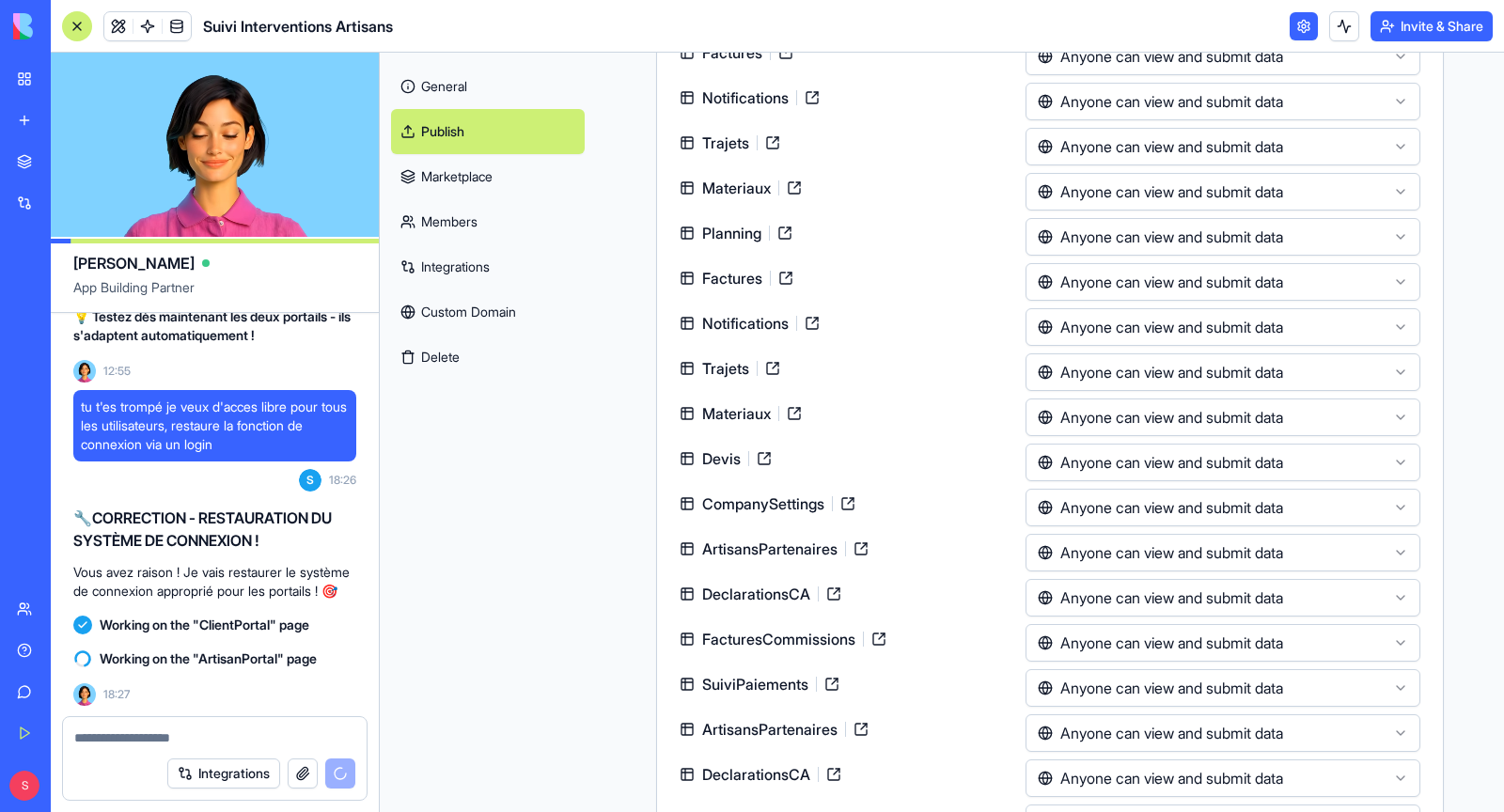
scroll to position [728, 0]
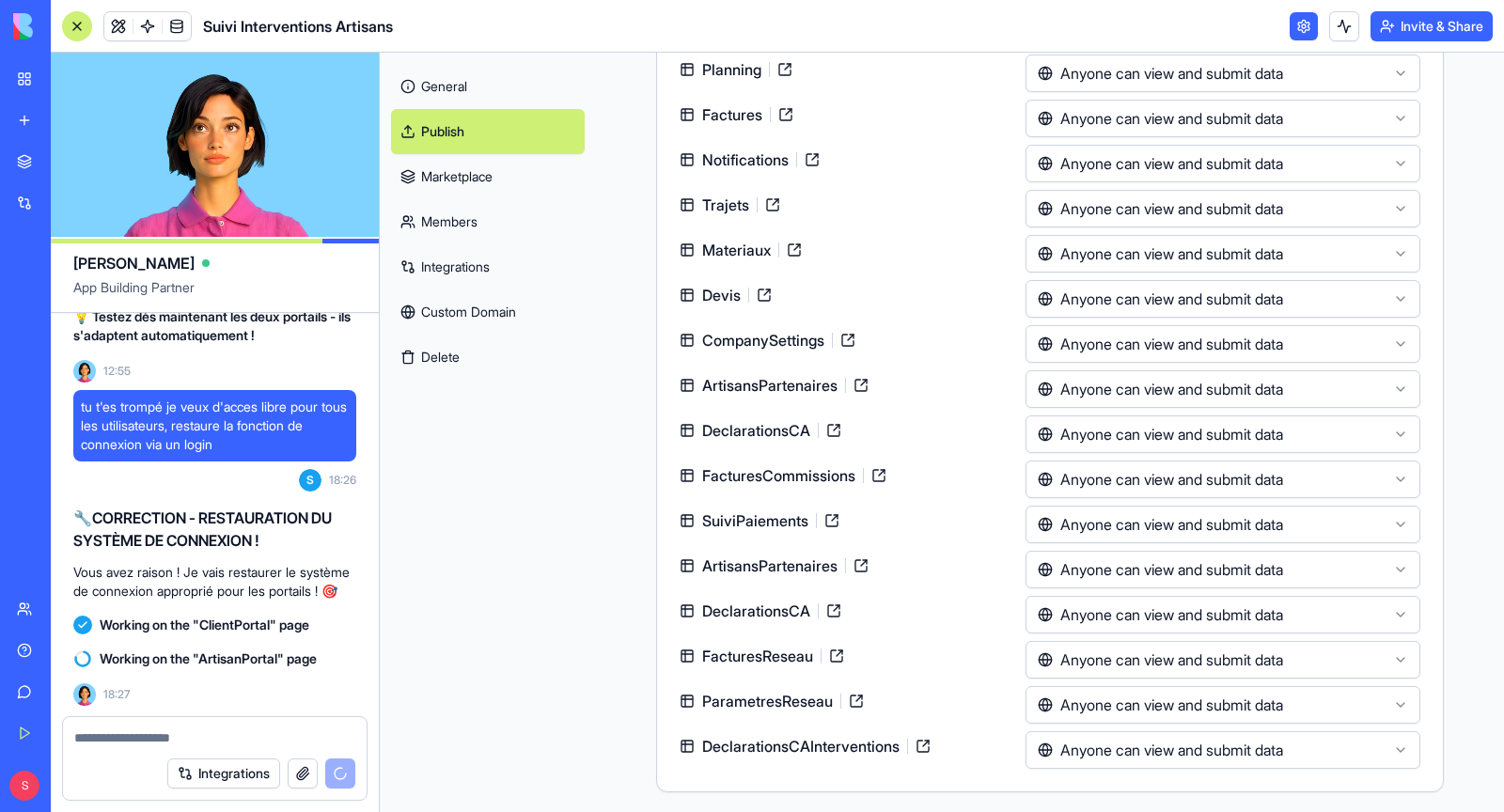
click at [1123, 661] on html "BETA My Workspace New app Marketplace Integrations Recent Suivi Interventions A…" at bounding box center [752, 406] width 1504 height 812
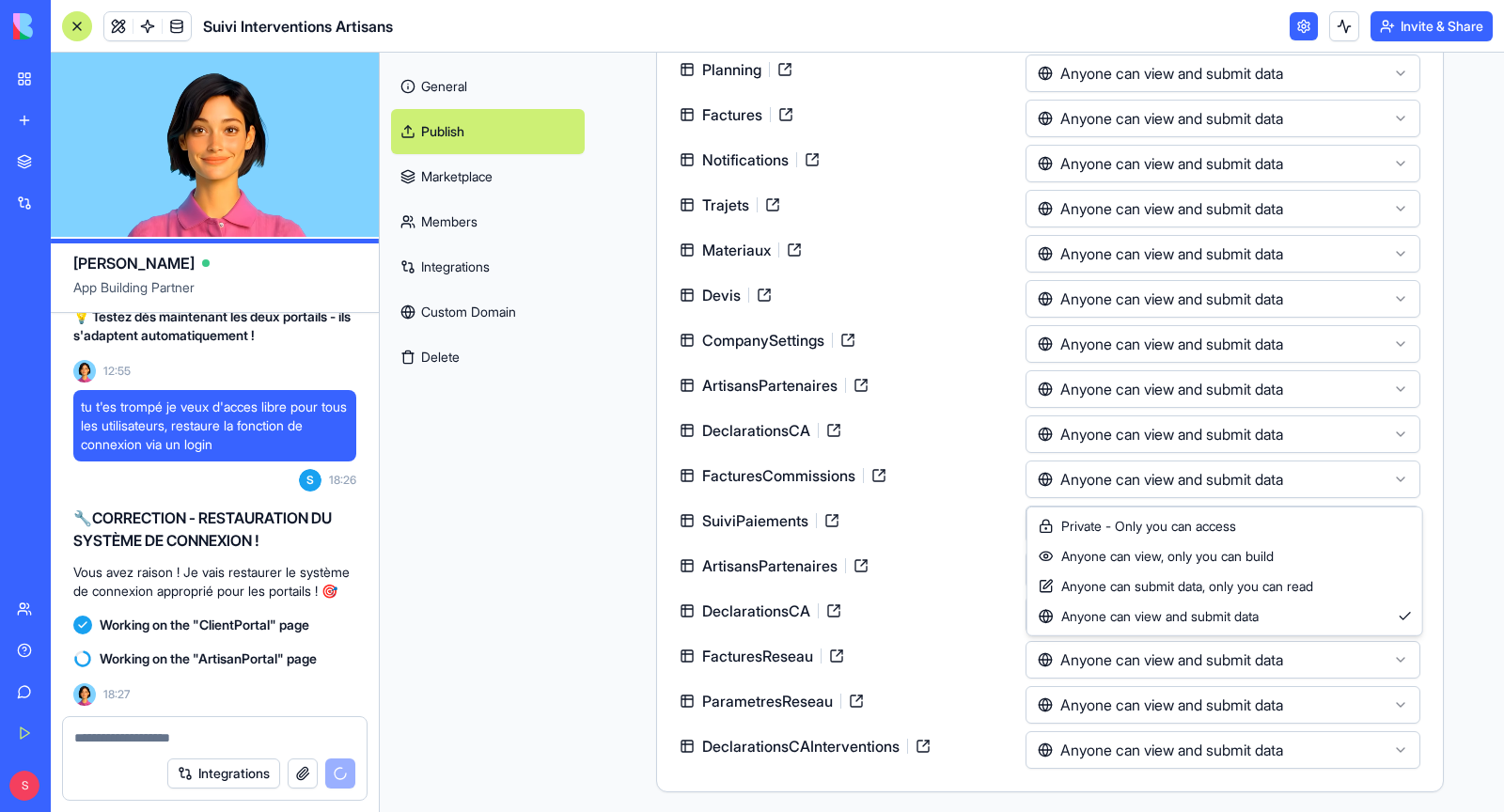
click at [950, 686] on html "BETA My Workspace New app Marketplace Integrations Recent Suivi Interventions A…" at bounding box center [752, 406] width 1504 height 812
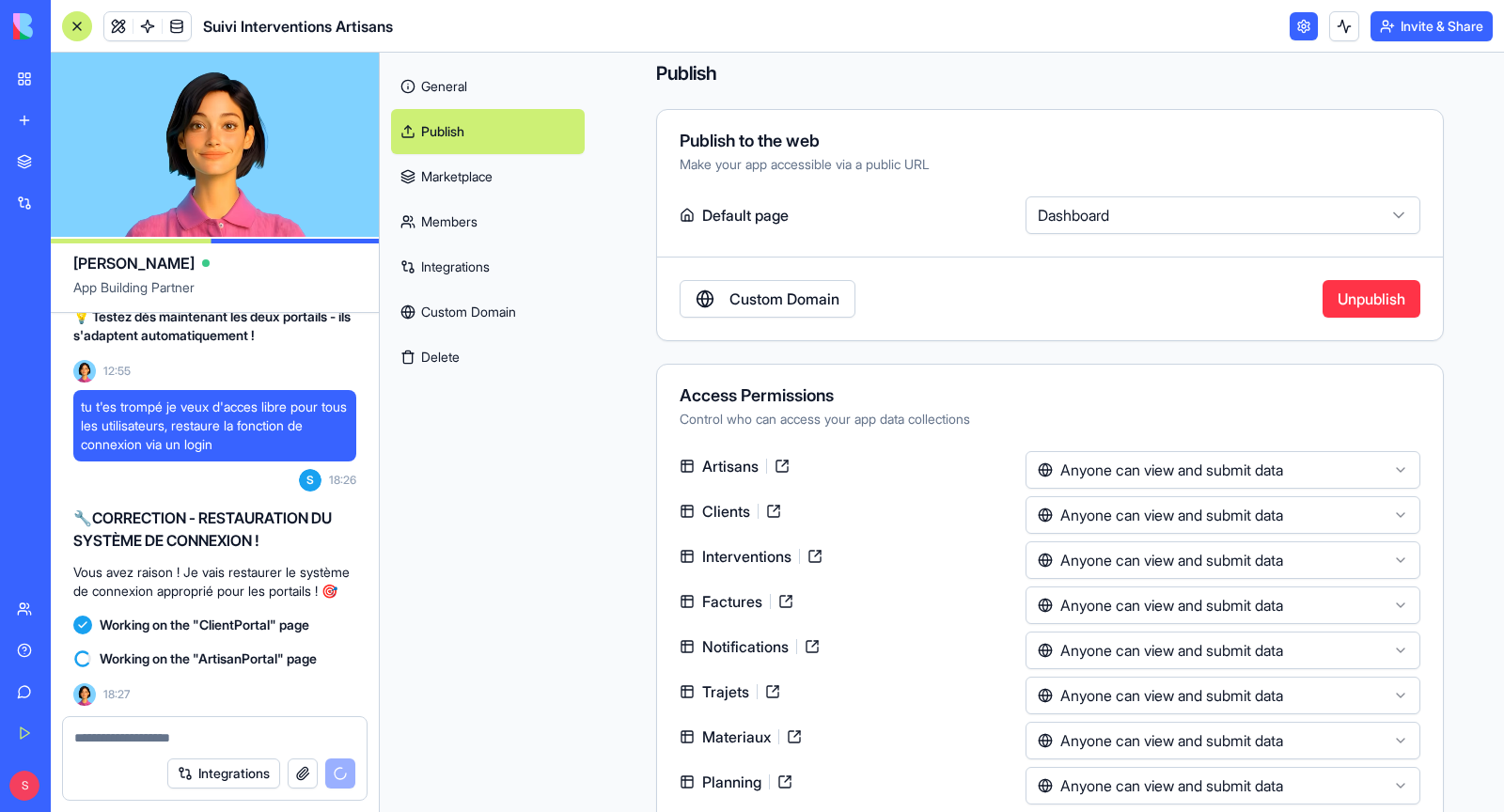
scroll to position [0, 0]
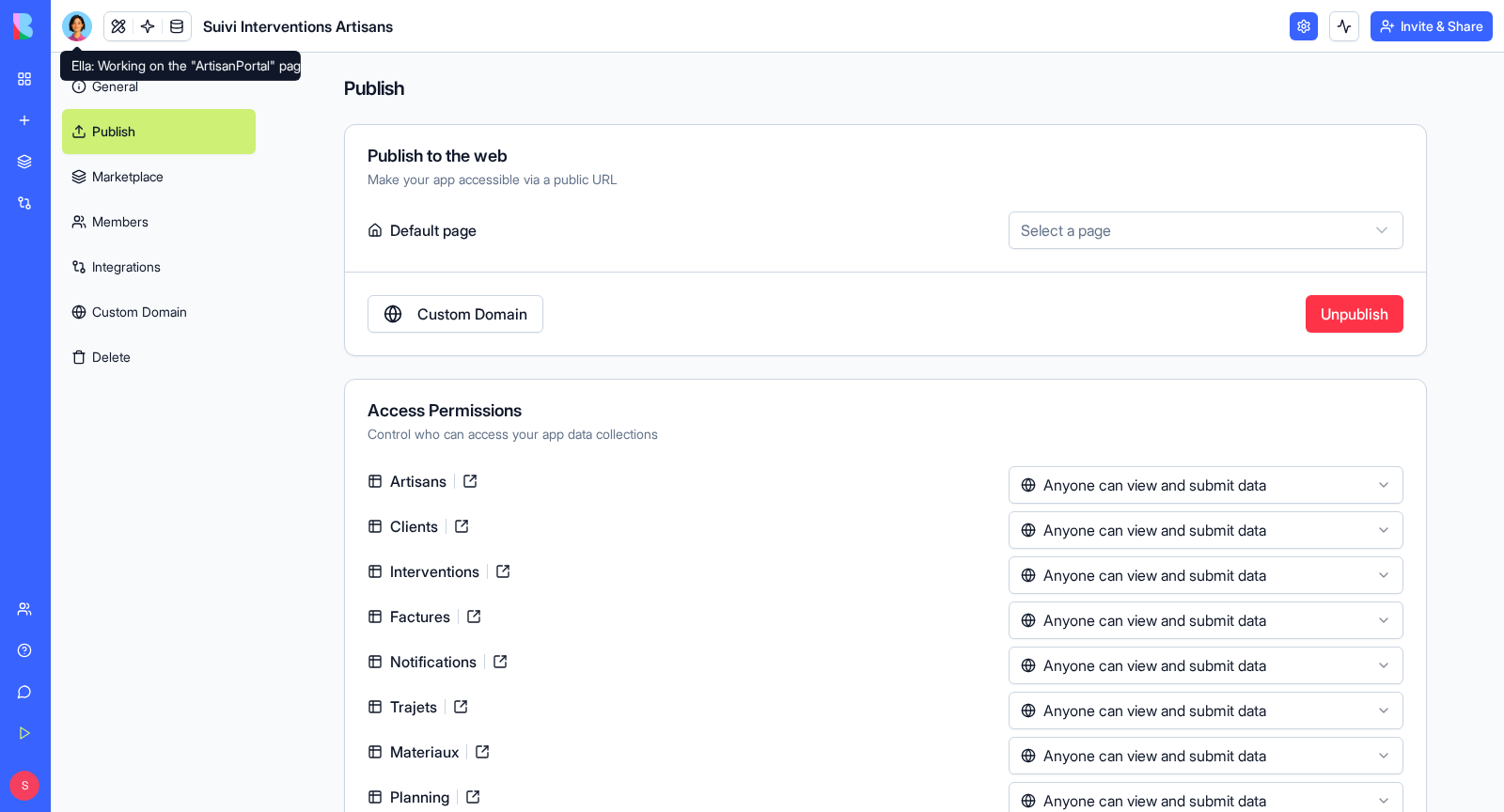
click at [74, 34] on div at bounding box center [76, 26] width 30 height 30
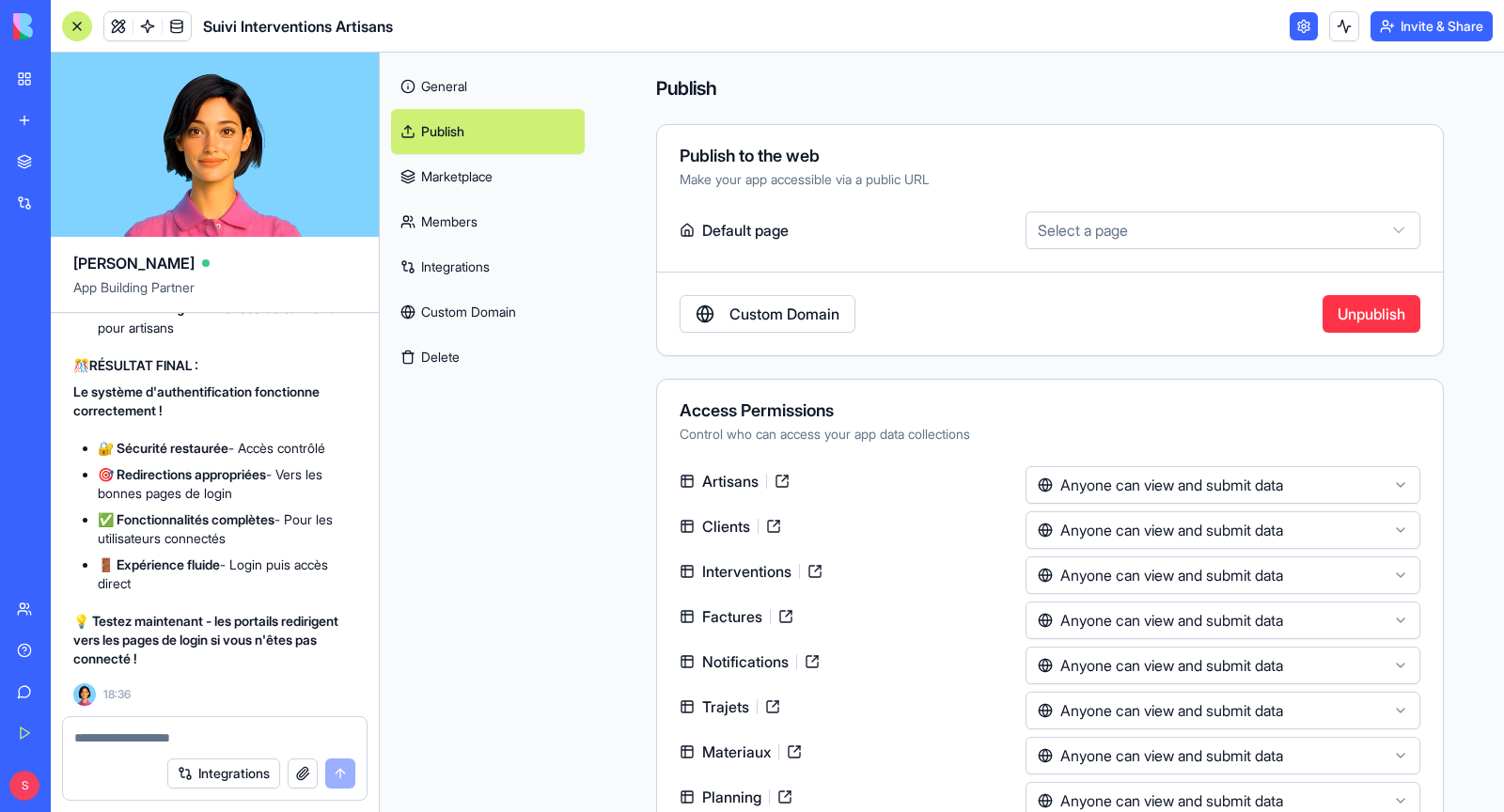
scroll to position [201487, 0]
drag, startPoint x: 192, startPoint y: 449, endPoint x: 300, endPoint y: 446, distance: 108.0
click at [300, 116] on p "ArtisanPortal ( /ArtisanPortal ) :" at bounding box center [227, 107] width 258 height 20
copy code "/ArtisanPortal"
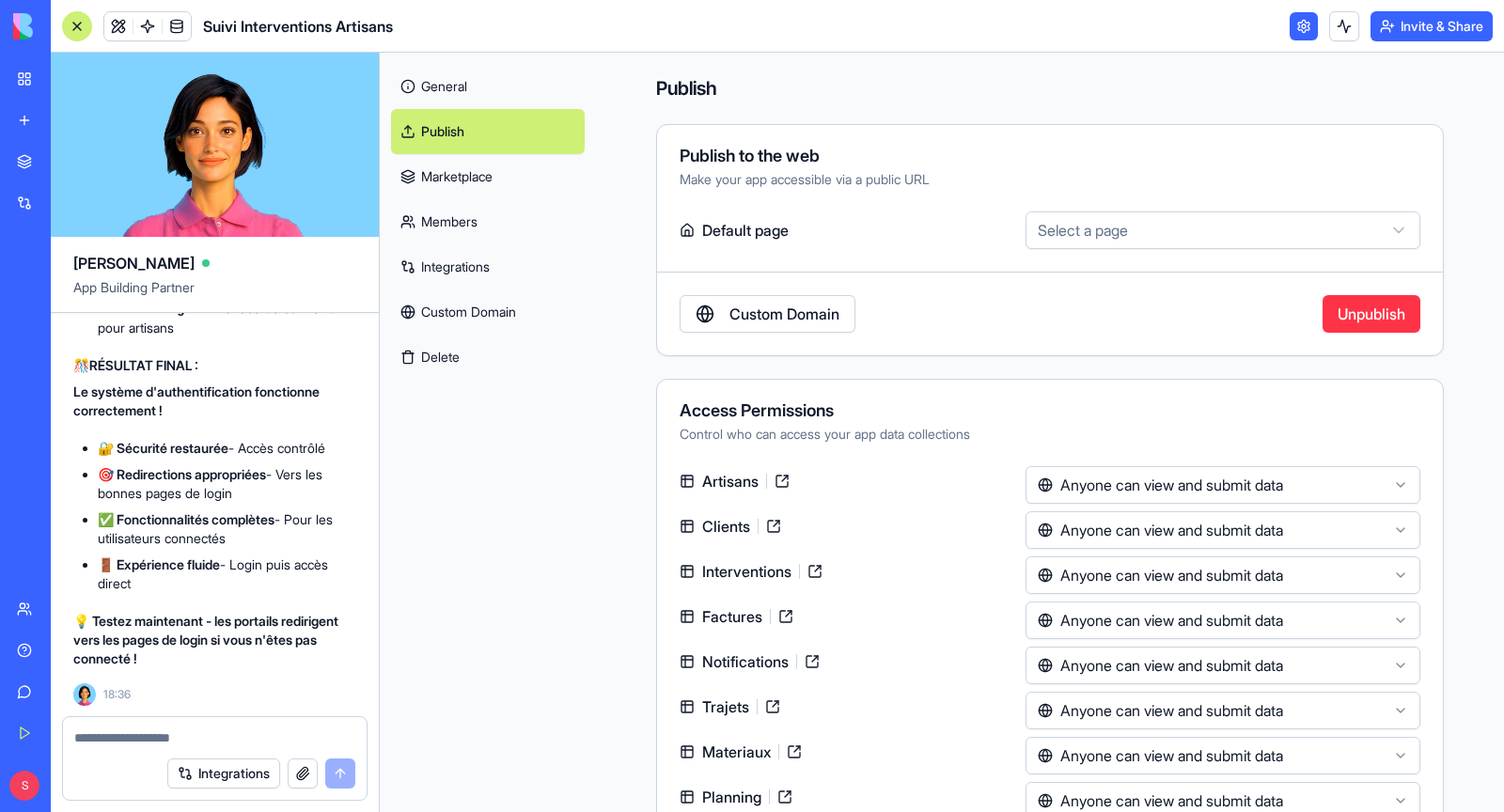
click at [180, 742] on textarea at bounding box center [214, 738] width 281 height 19
click at [454, 100] on link "General" at bounding box center [488, 86] width 194 height 45
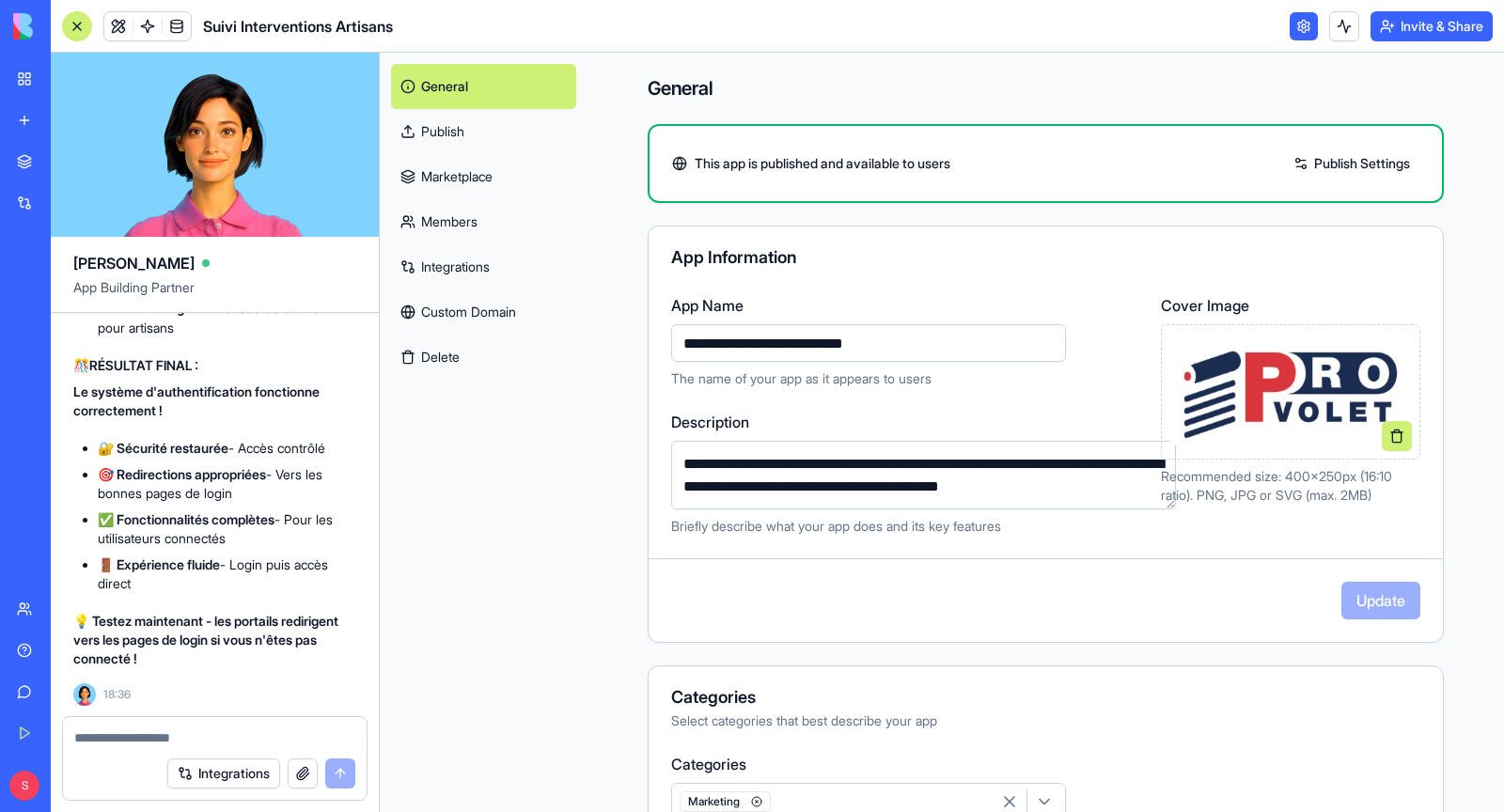
click at [454, 130] on link "Publish" at bounding box center [483, 131] width 185 height 45
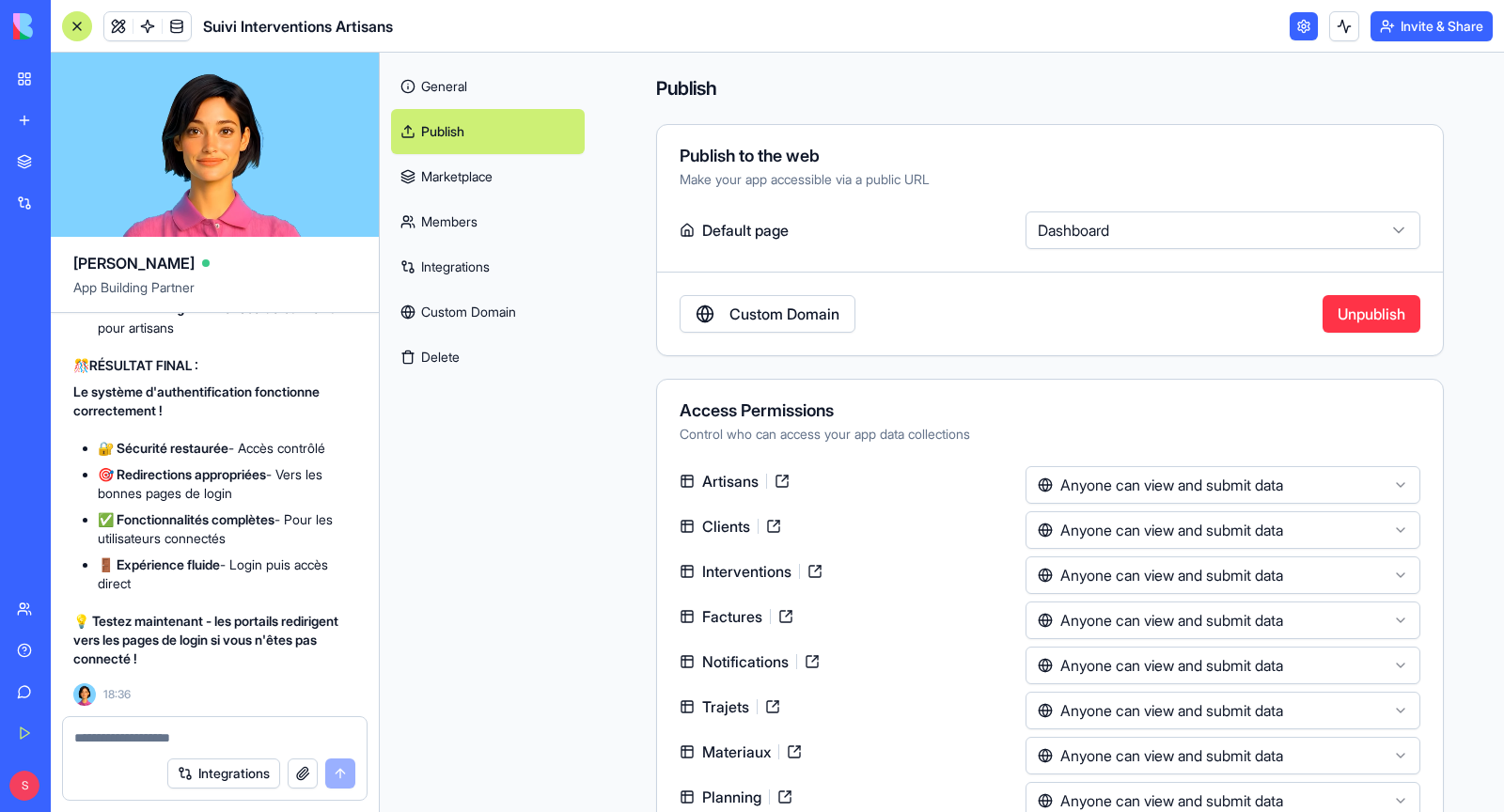
click at [193, 728] on div at bounding box center [214, 732] width 303 height 30
click at [161, 738] on textarea at bounding box center [214, 738] width 281 height 19
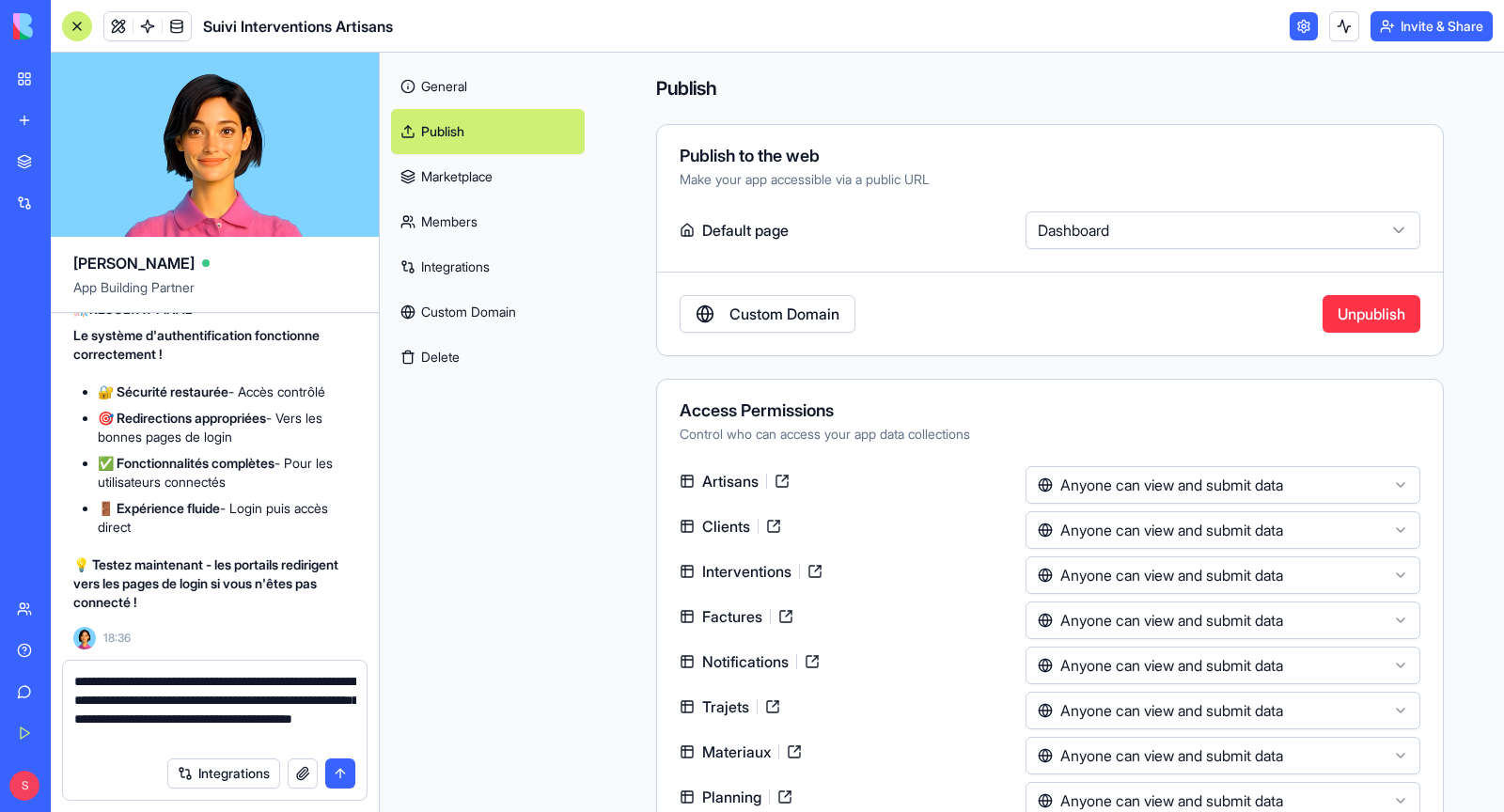
drag, startPoint x: 167, startPoint y: 701, endPoint x: 263, endPoint y: 701, distance: 96.0
click at [263, 701] on textarea "**********" at bounding box center [215, 709] width 282 height 75
click at [321, 748] on div "Integrations" at bounding box center [214, 774] width 303 height 53
click at [320, 738] on textarea "**********" at bounding box center [215, 709] width 282 height 75
paste textarea "**********"
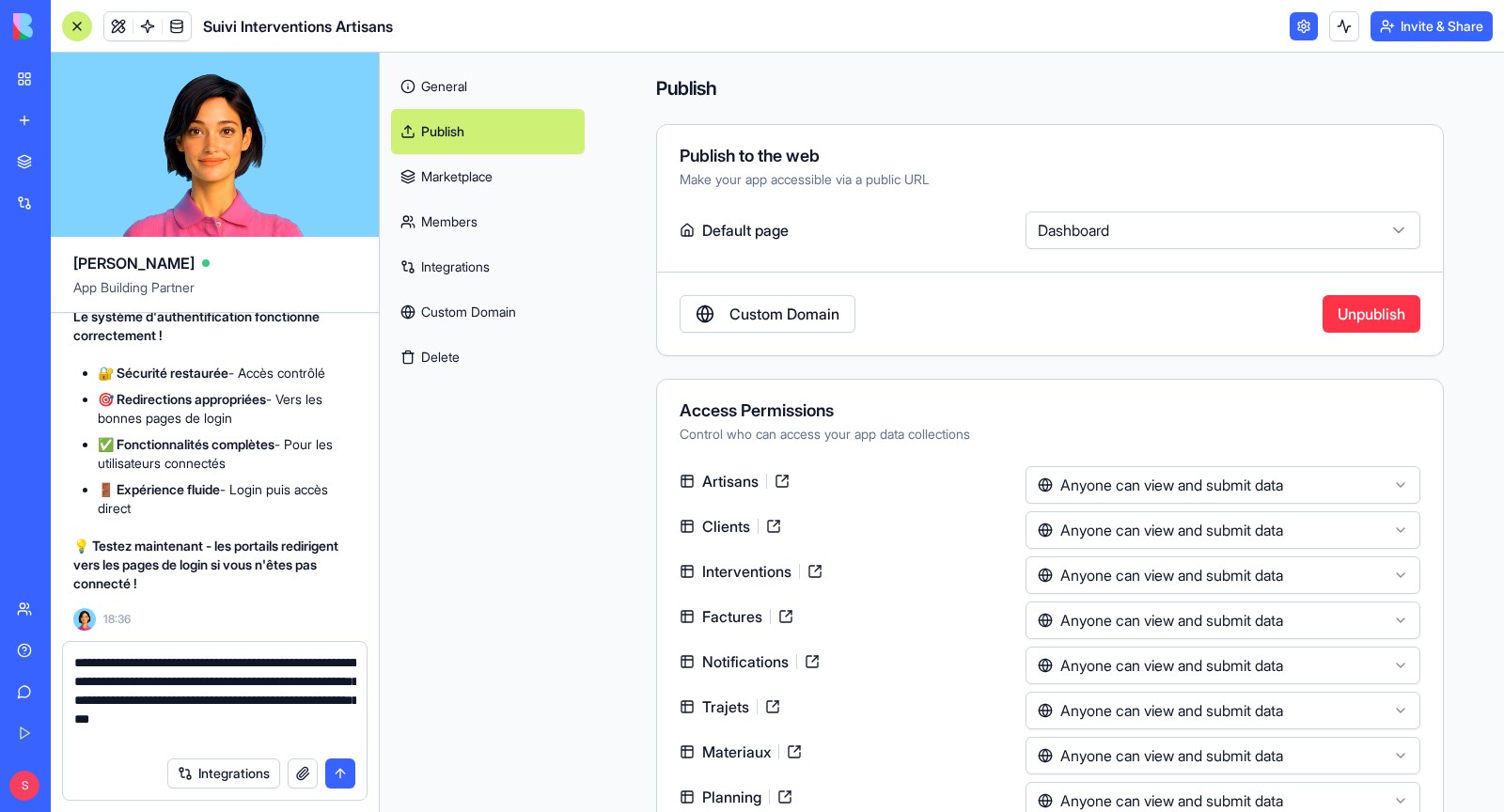
type textarea "**********"
click at [341, 772] on button "submit" at bounding box center [340, 773] width 30 height 30
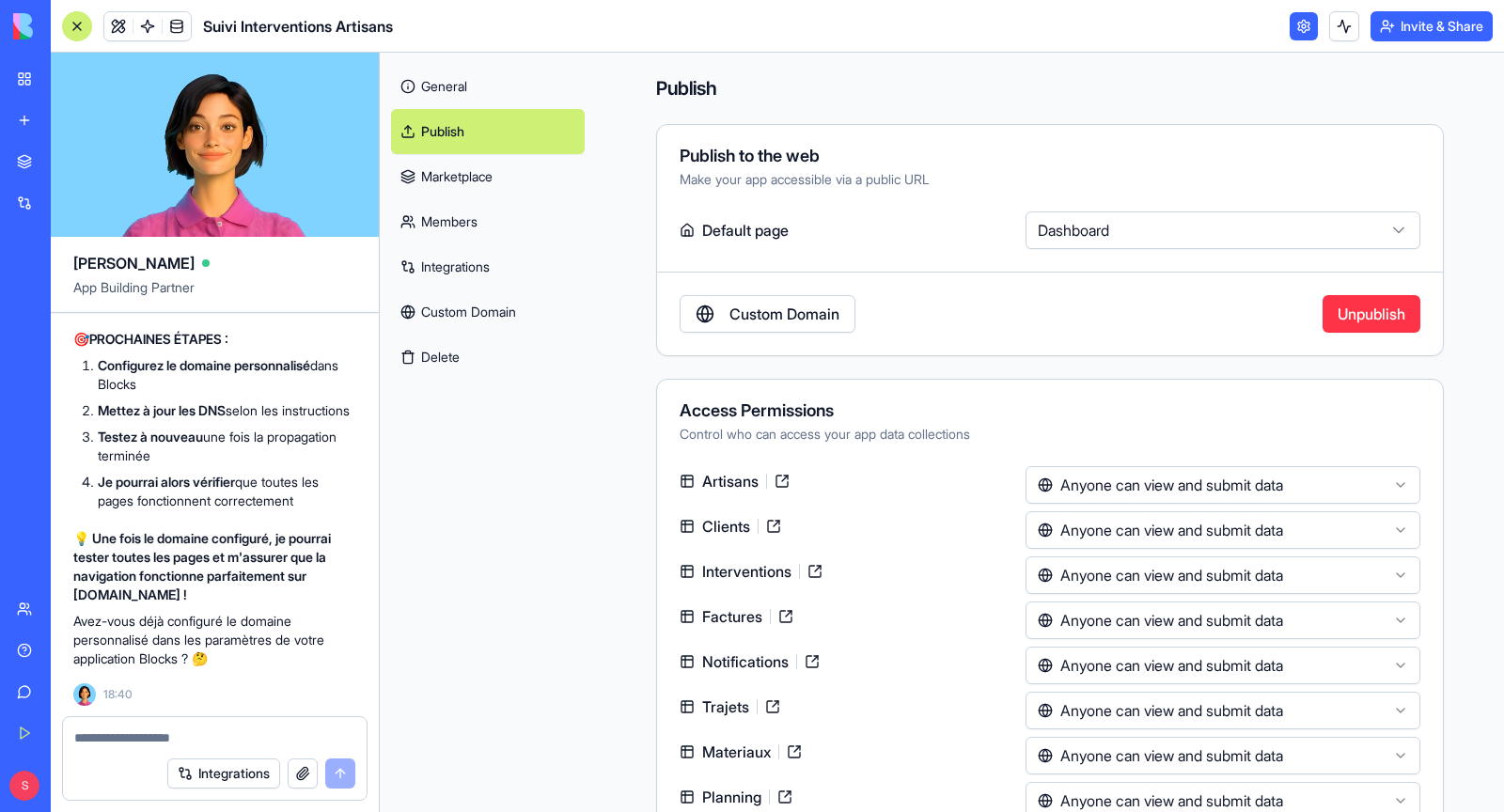
scroll to position [203492, 0]
click at [204, 735] on textarea at bounding box center [215, 738] width 282 height 19
click at [92, 738] on textarea "**********" at bounding box center [215, 738] width 282 height 19
click at [158, 737] on textarea "**********" at bounding box center [215, 738] width 282 height 19
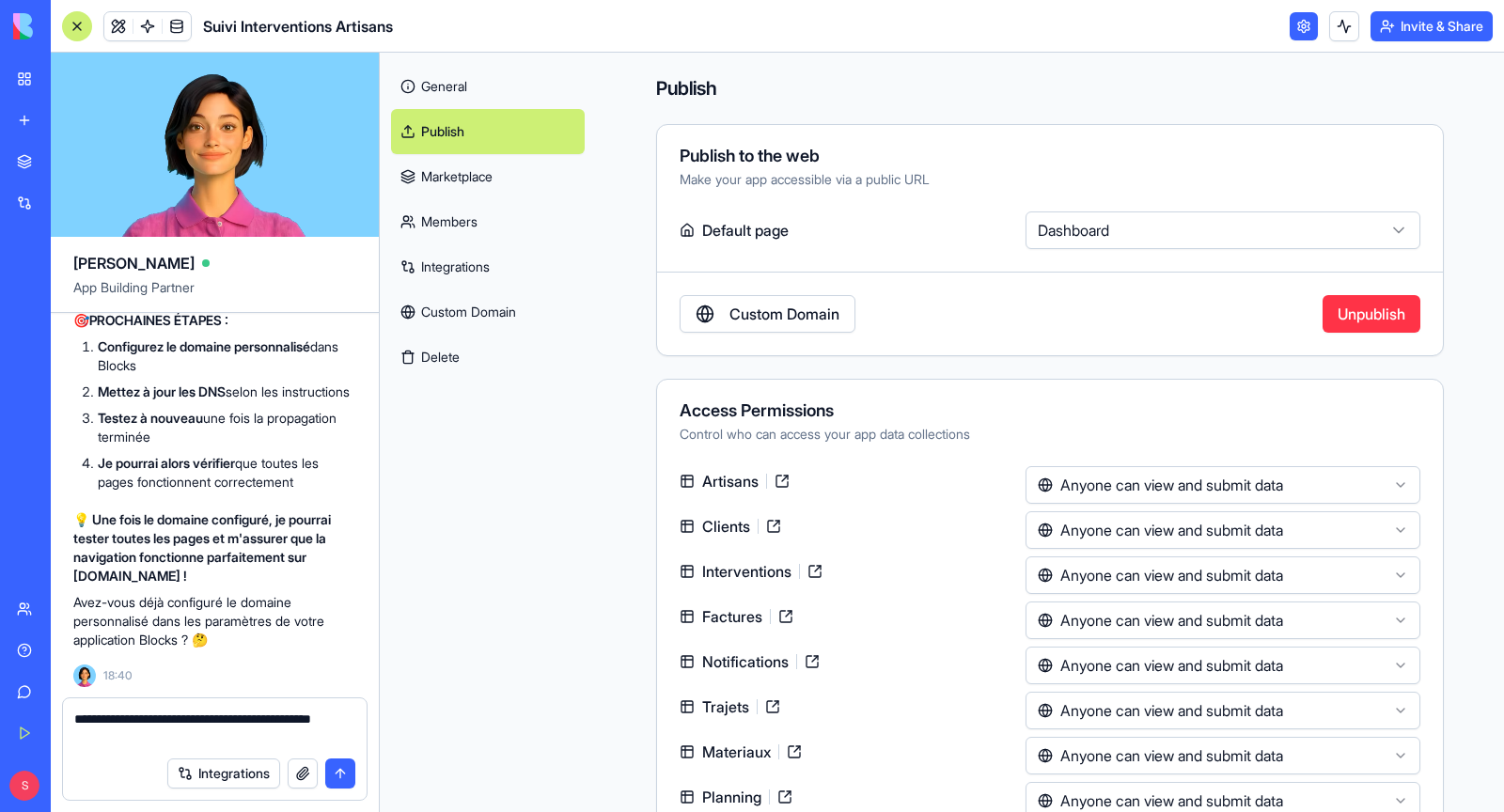
click at [110, 742] on textarea "**********" at bounding box center [215, 728] width 282 height 37
click at [135, 738] on textarea "**********" at bounding box center [215, 728] width 282 height 37
type textarea "**********"
click at [345, 778] on button "submit" at bounding box center [340, 773] width 30 height 30
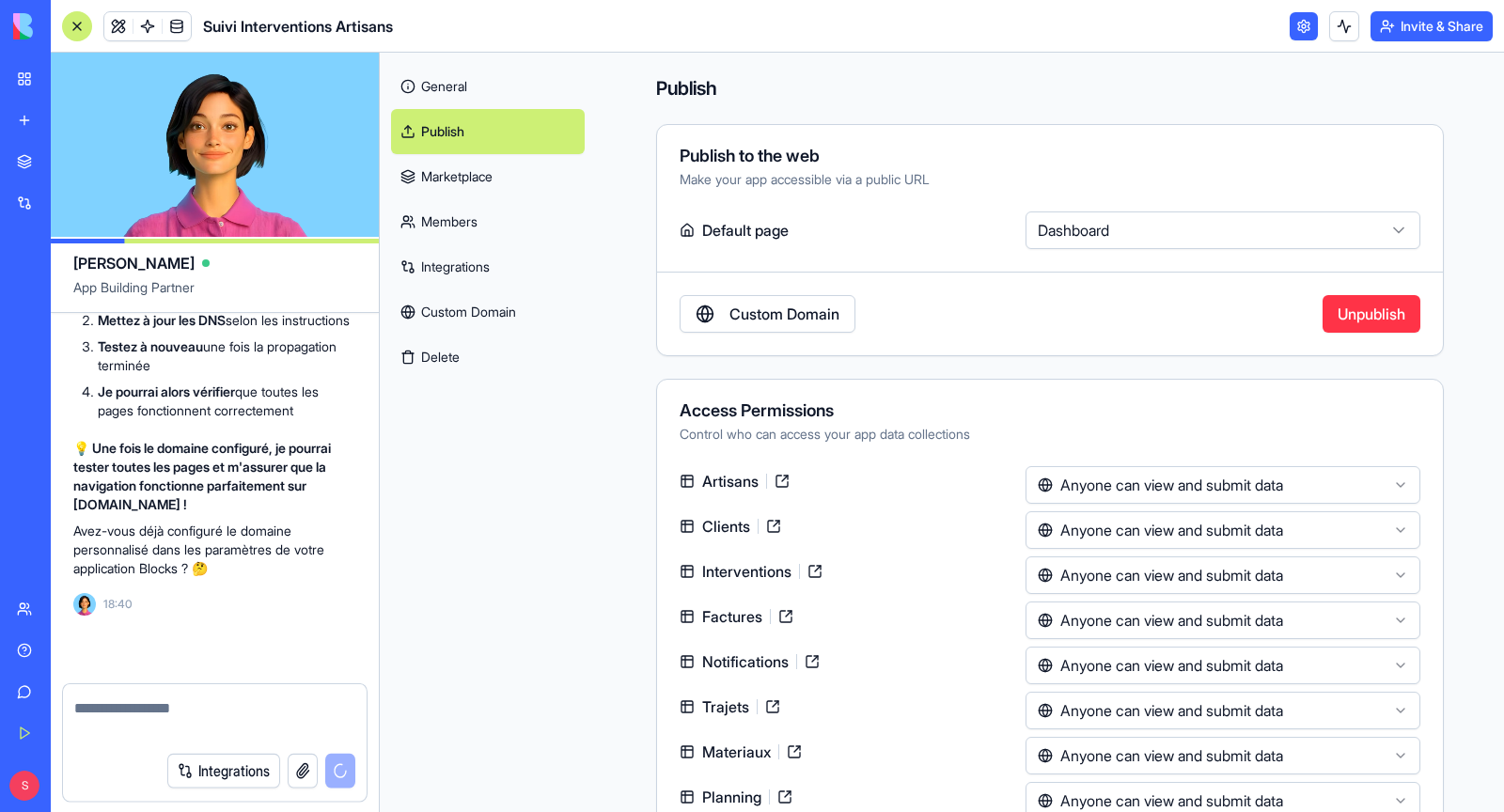
scroll to position [203582, 0]
